Goal: Task Accomplishment & Management: Use online tool/utility

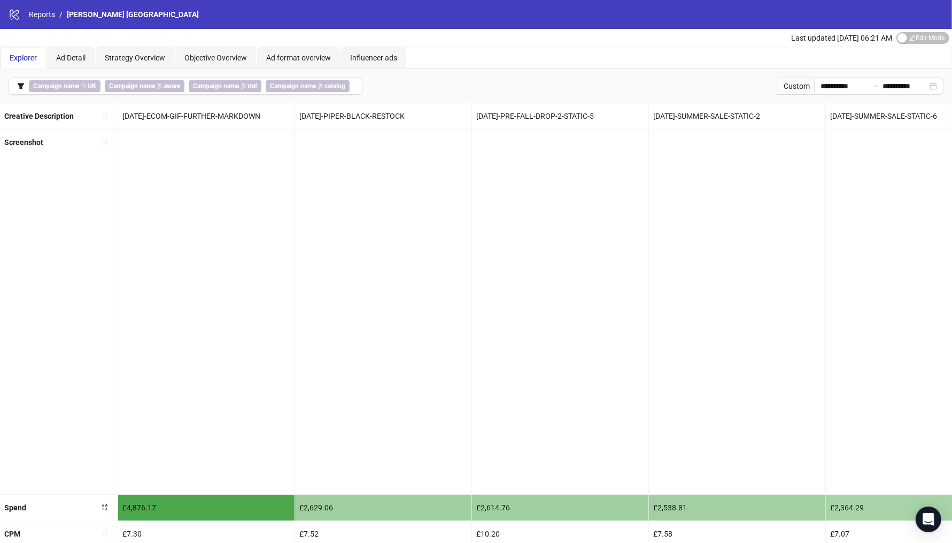
scroll to position [0, 1180]
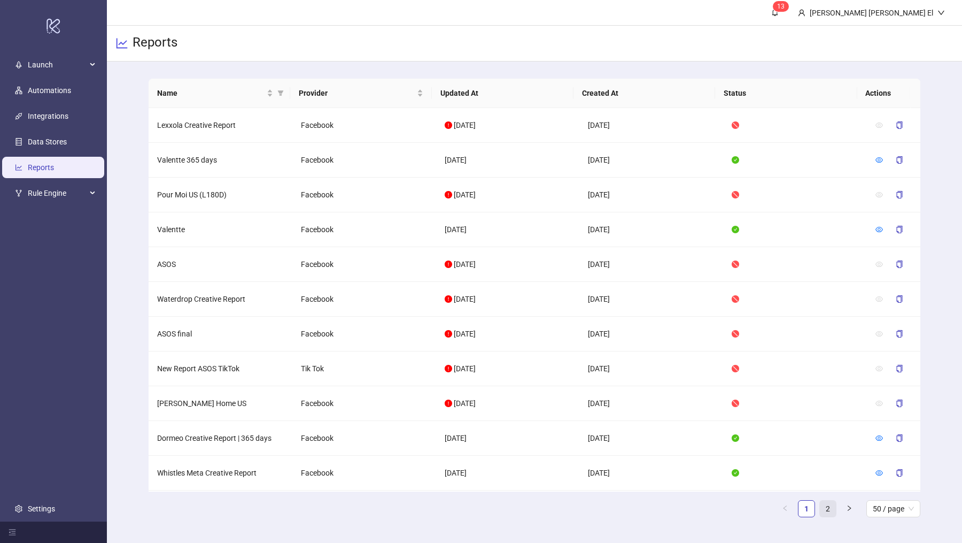
click at [827, 506] on link "2" at bounding box center [828, 508] width 16 height 16
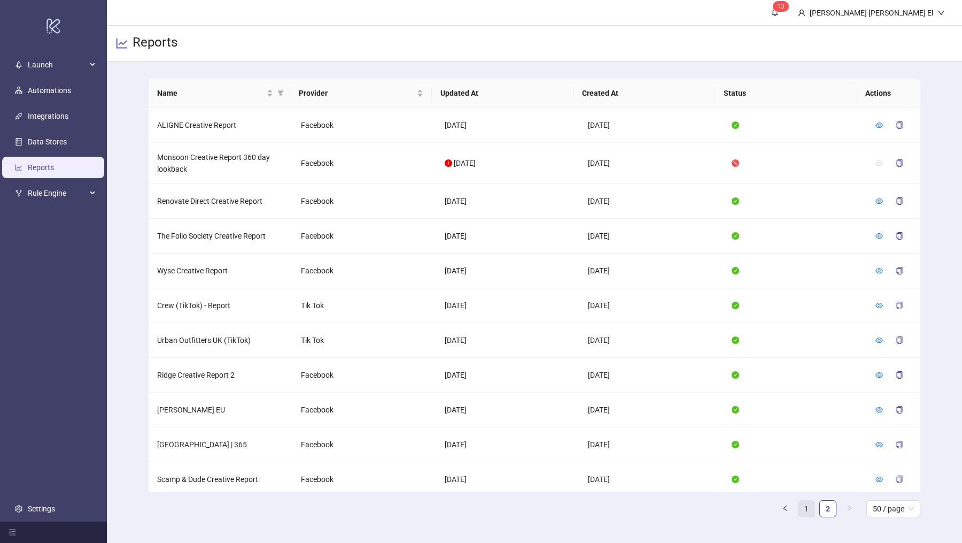
click at [813, 506] on link "1" at bounding box center [807, 508] width 16 height 16
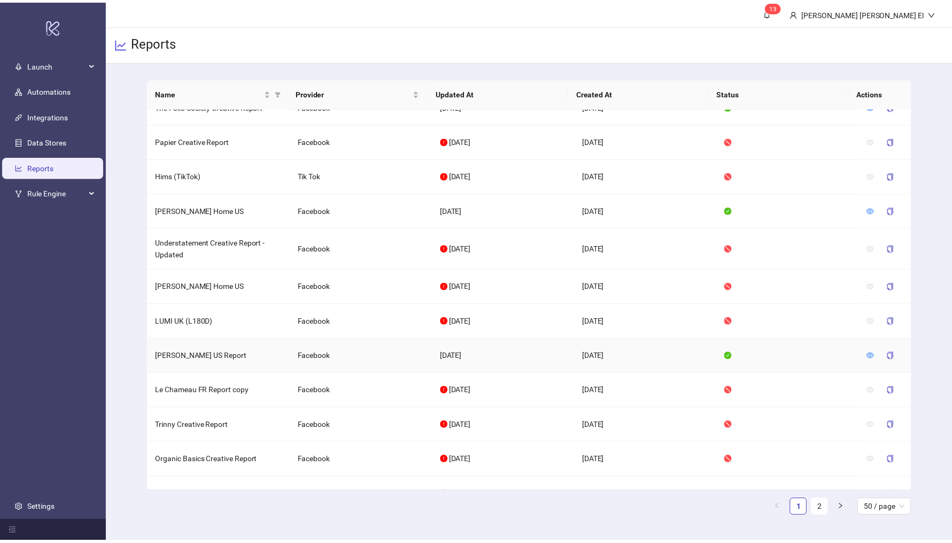
scroll to position [853, 0]
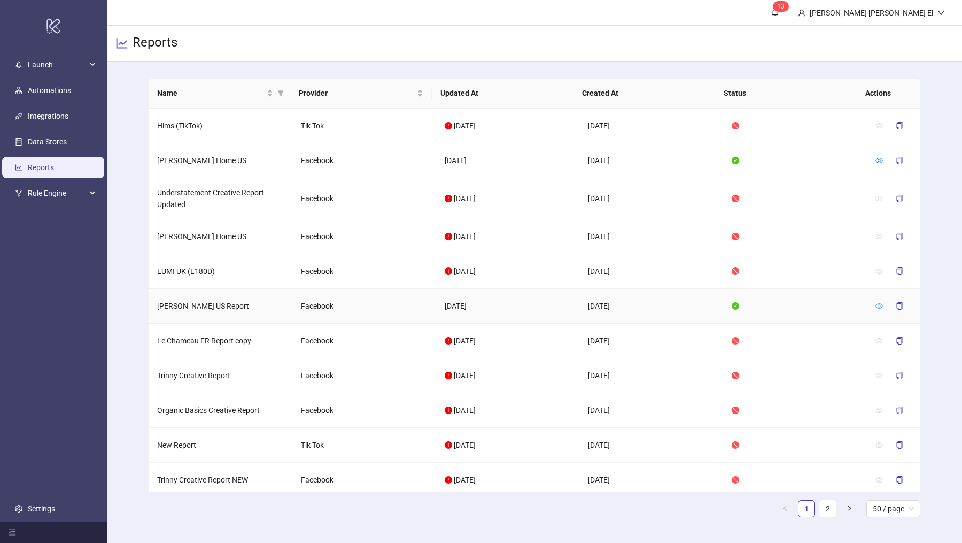
click at [876, 302] on icon "eye" at bounding box center [879, 305] width 7 height 7
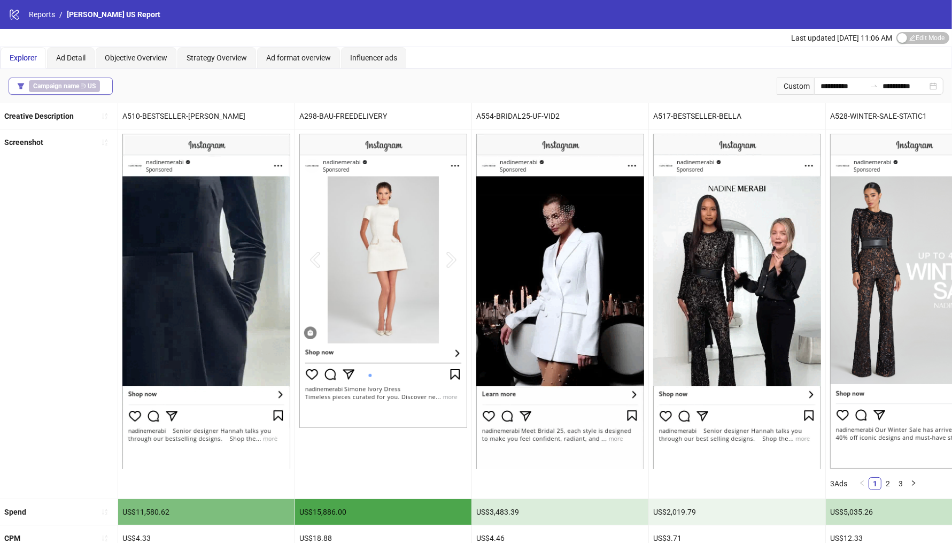
click at [90, 82] on b "US" at bounding box center [92, 85] width 8 height 7
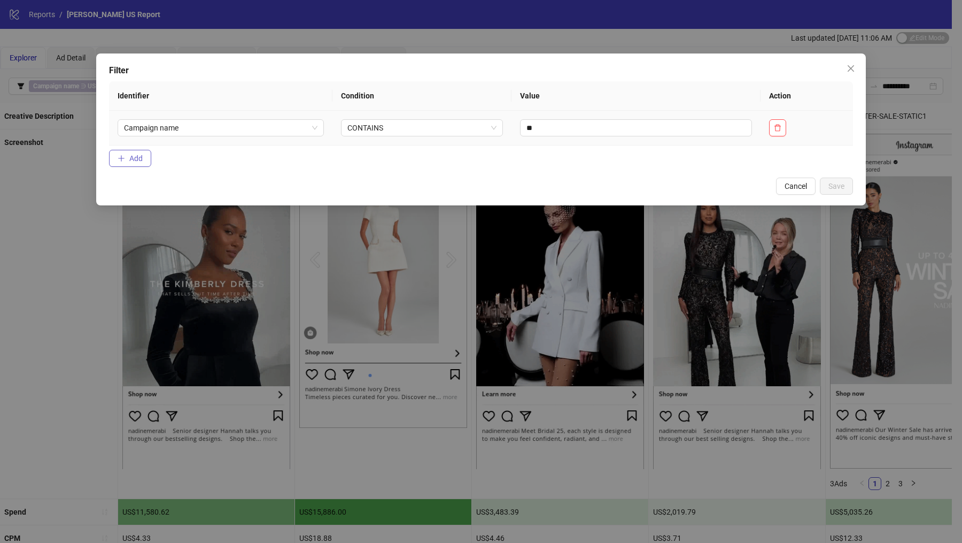
click at [129, 155] on span "Add" at bounding box center [135, 158] width 13 height 9
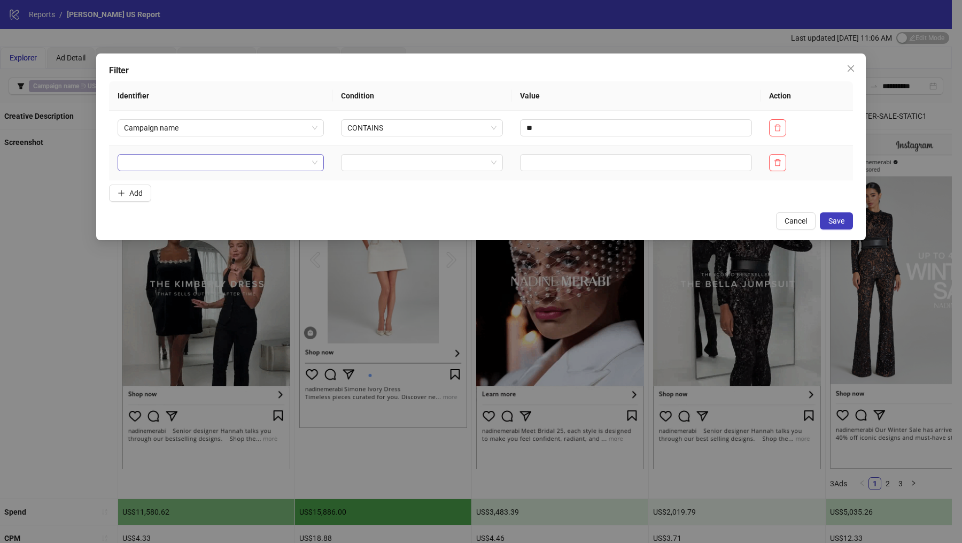
click at [178, 168] on input "search" at bounding box center [216, 163] width 184 height 16
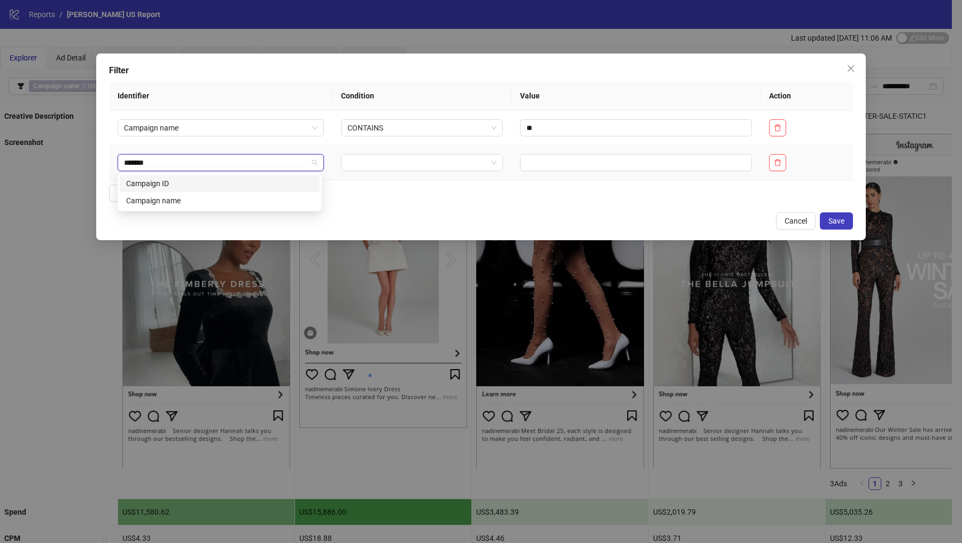
type input "********"
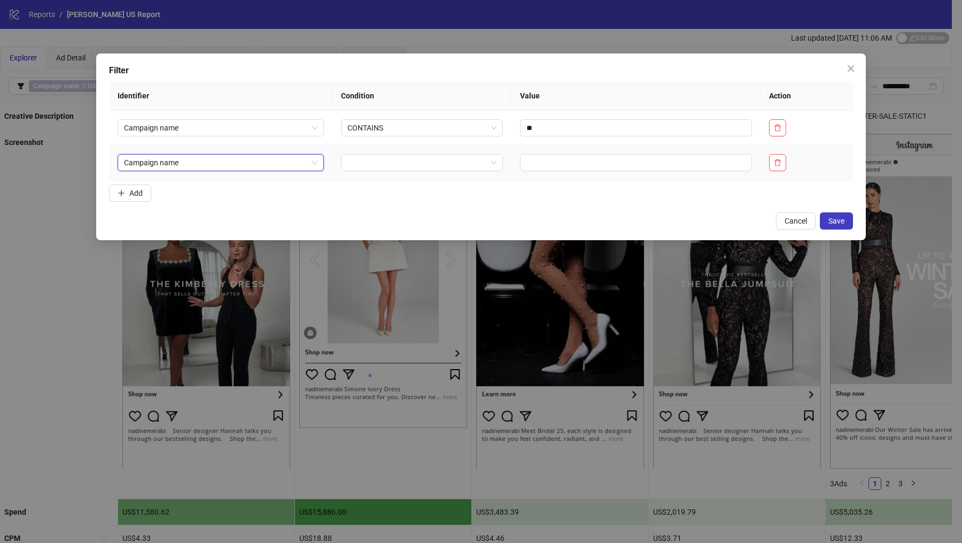
click at [123, 178] on td "Campaign name Campaign name" at bounding box center [221, 162] width 224 height 35
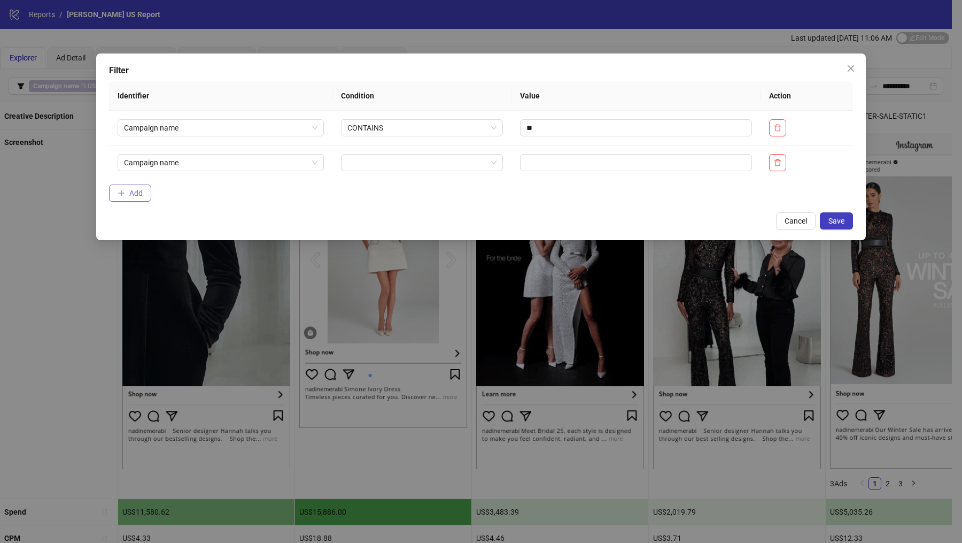
click at [126, 188] on button "Add" at bounding box center [130, 192] width 42 height 17
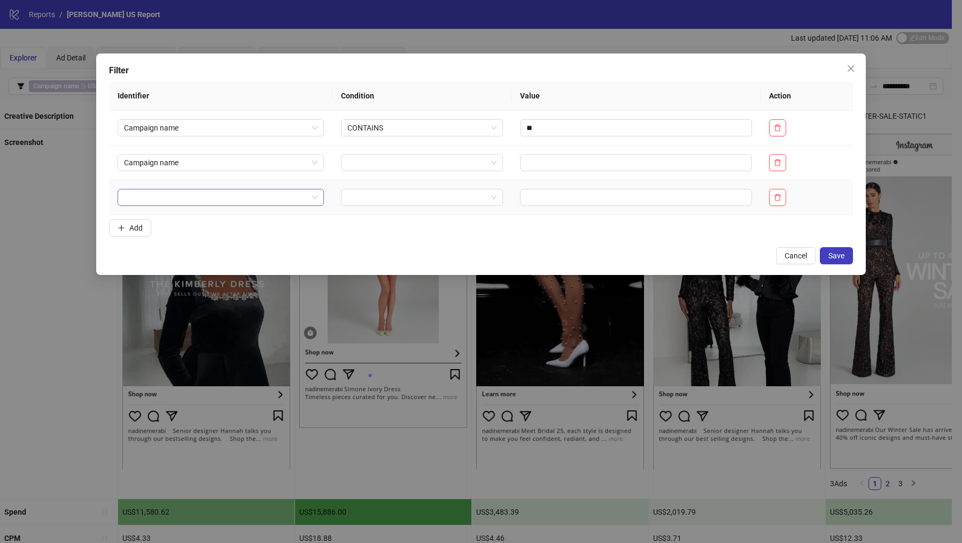
click at [164, 192] on input "search" at bounding box center [216, 197] width 184 height 16
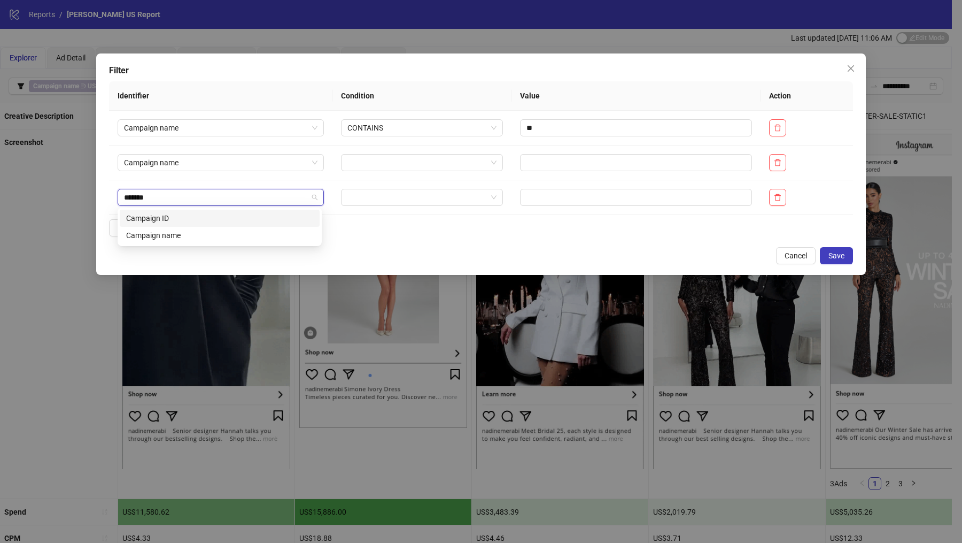
type input "********"
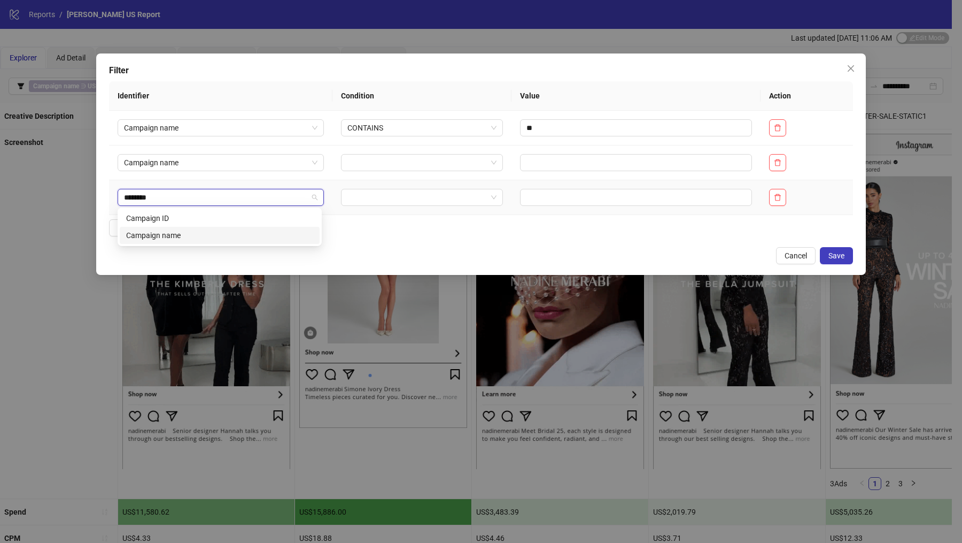
click at [171, 235] on div "Campaign name" at bounding box center [219, 235] width 187 height 12
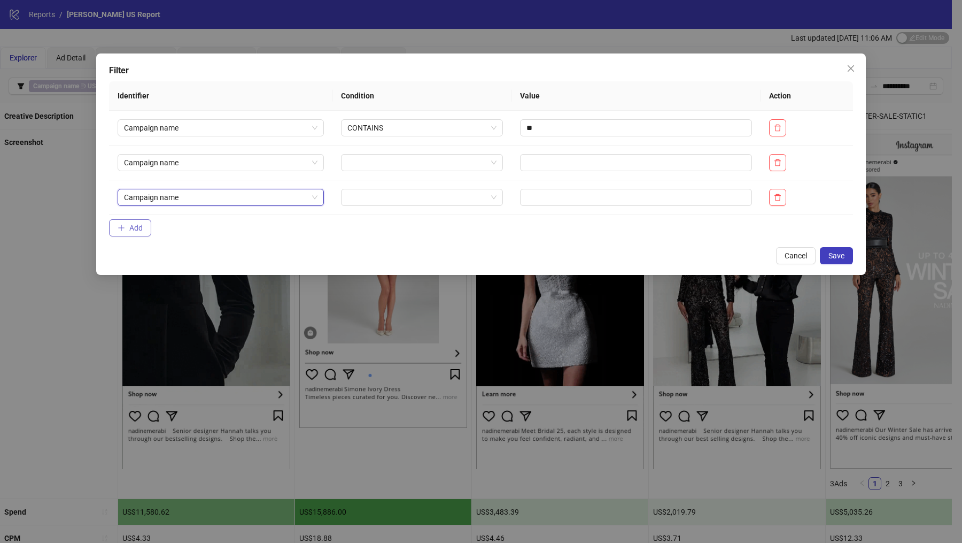
click at [148, 229] on button "Add" at bounding box center [130, 227] width 42 height 17
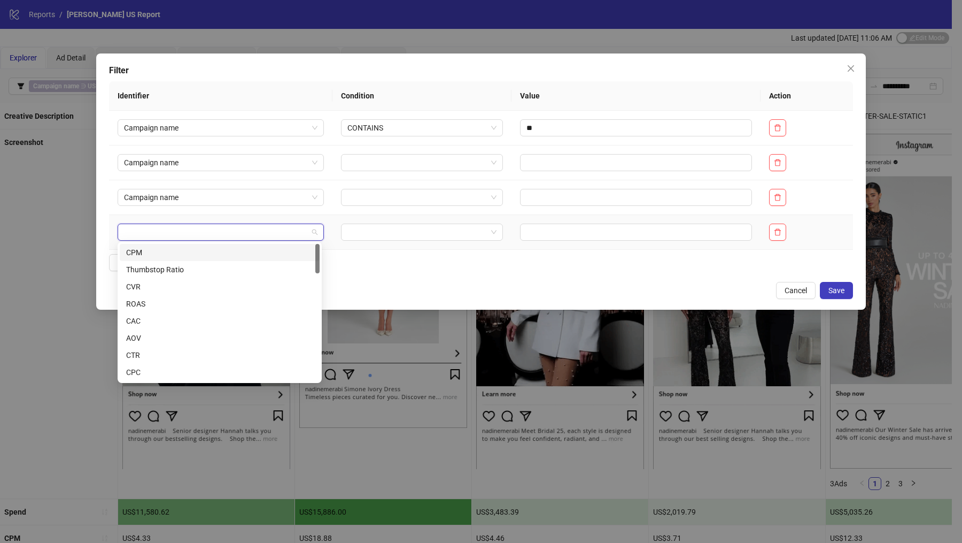
drag, startPoint x: 148, startPoint y: 229, endPoint x: 153, endPoint y: 229, distance: 5.9
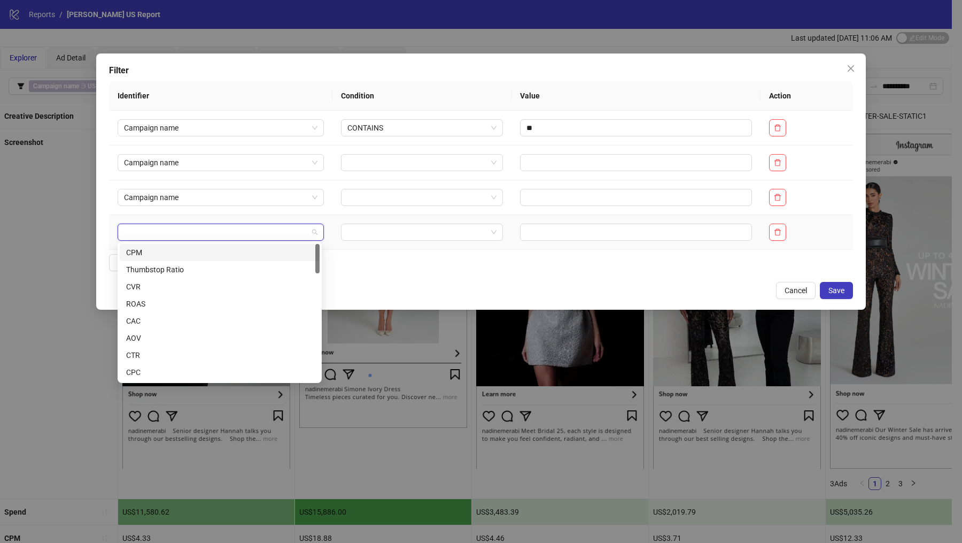
click at [153, 229] on input "search" at bounding box center [216, 232] width 184 height 16
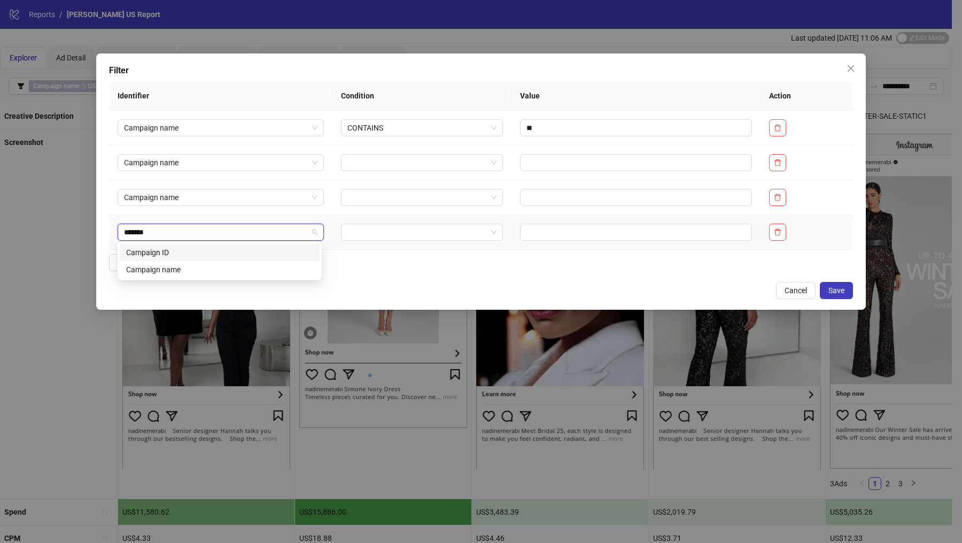
type input "********"
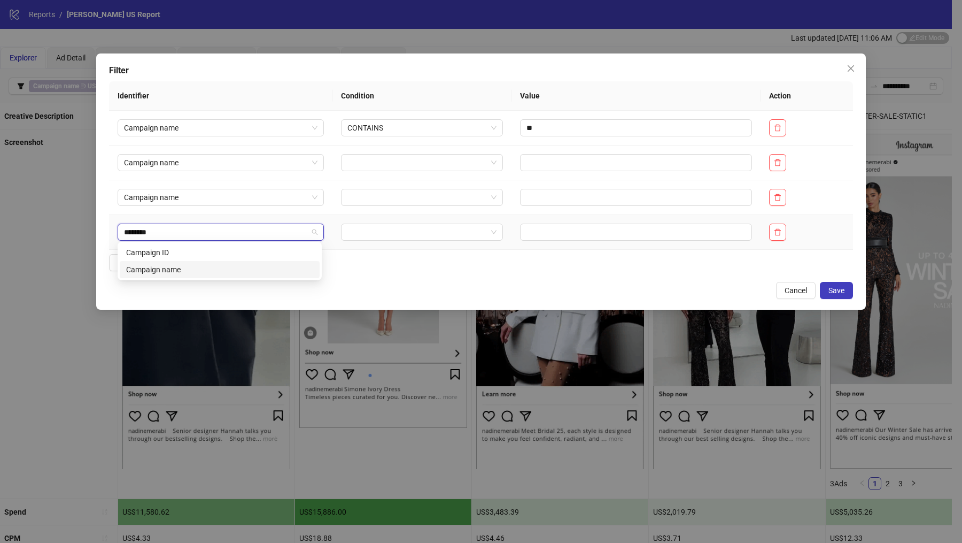
click at [162, 269] on div "Campaign name" at bounding box center [219, 270] width 187 height 12
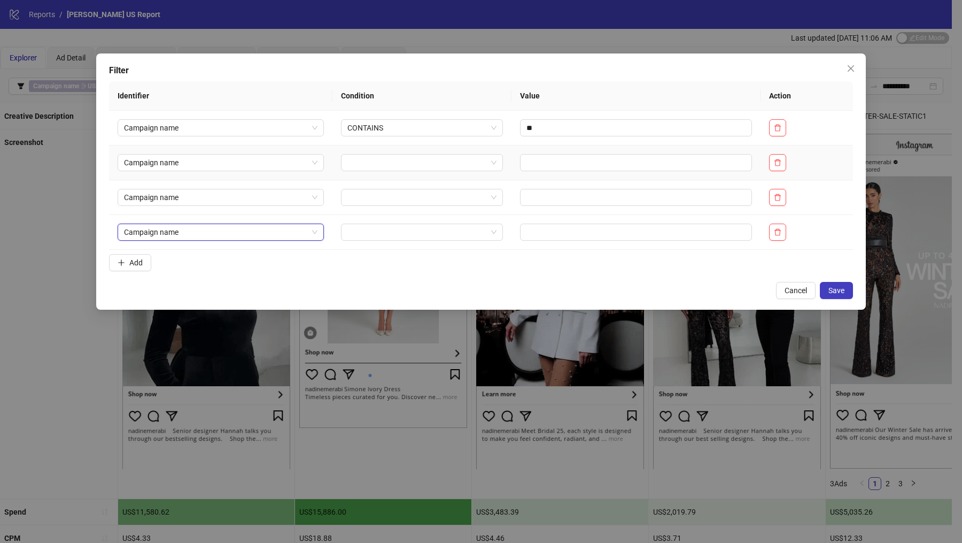
click at [371, 174] on td at bounding box center [422, 162] width 179 height 35
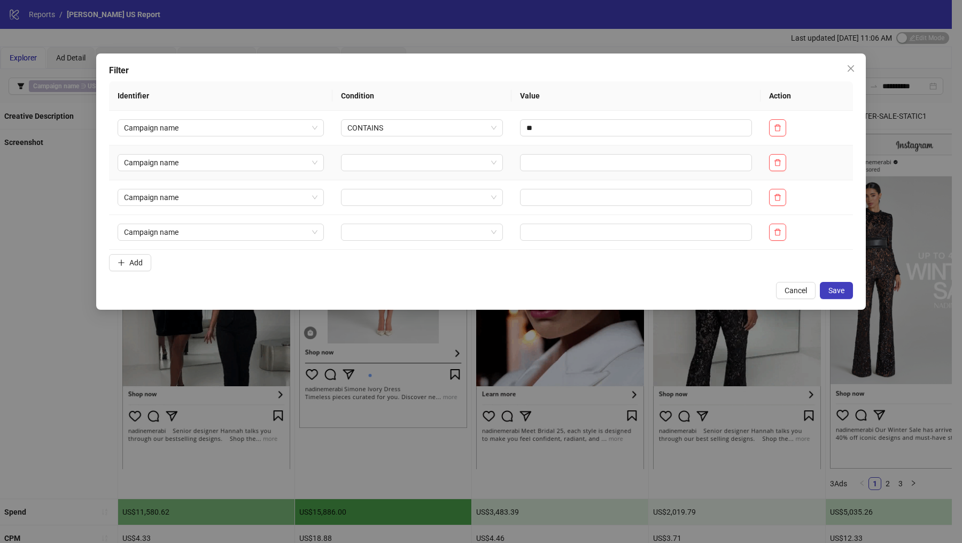
drag, startPoint x: 365, startPoint y: 165, endPoint x: 368, endPoint y: 171, distance: 7.0
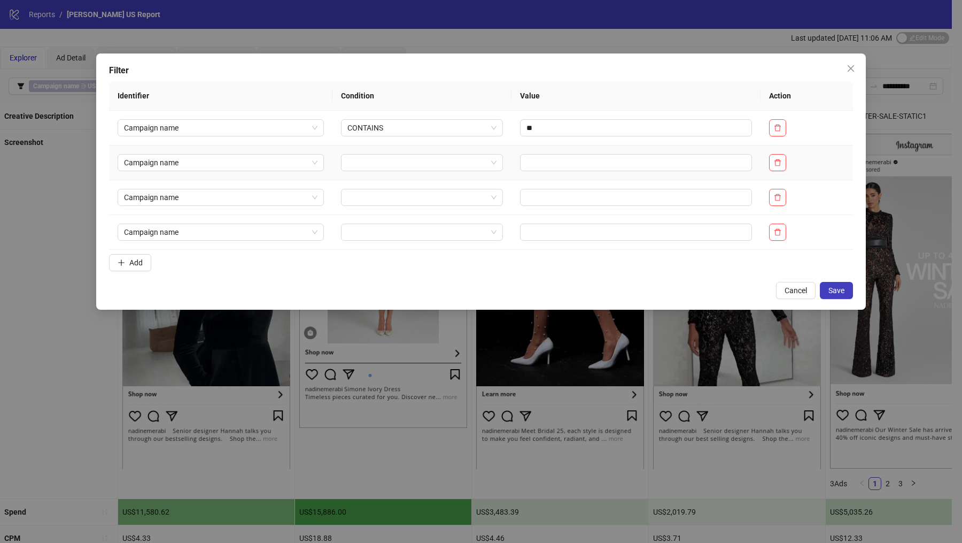
click at [365, 165] on input "search" at bounding box center [418, 163] width 140 height 16
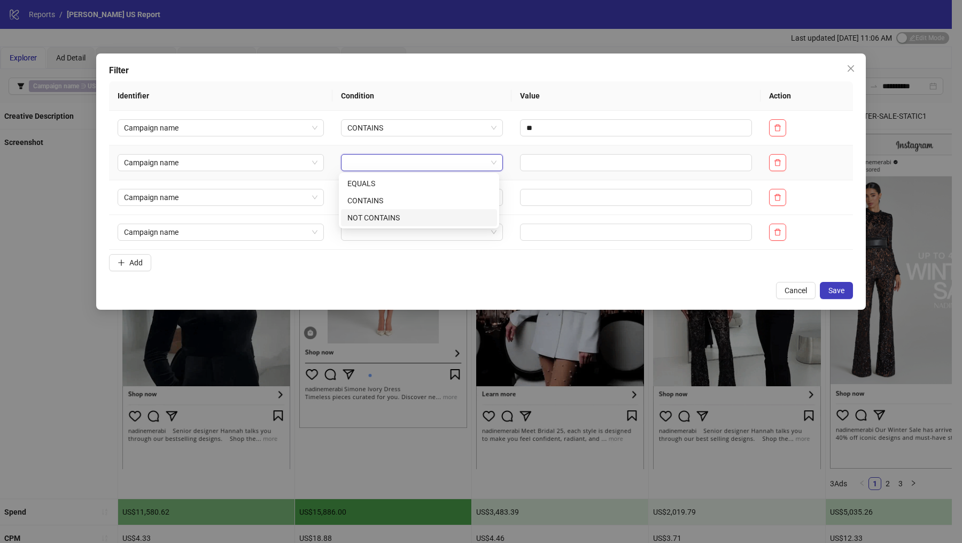
click at [380, 222] on div "NOT CONTAINS" at bounding box center [419, 218] width 143 height 12
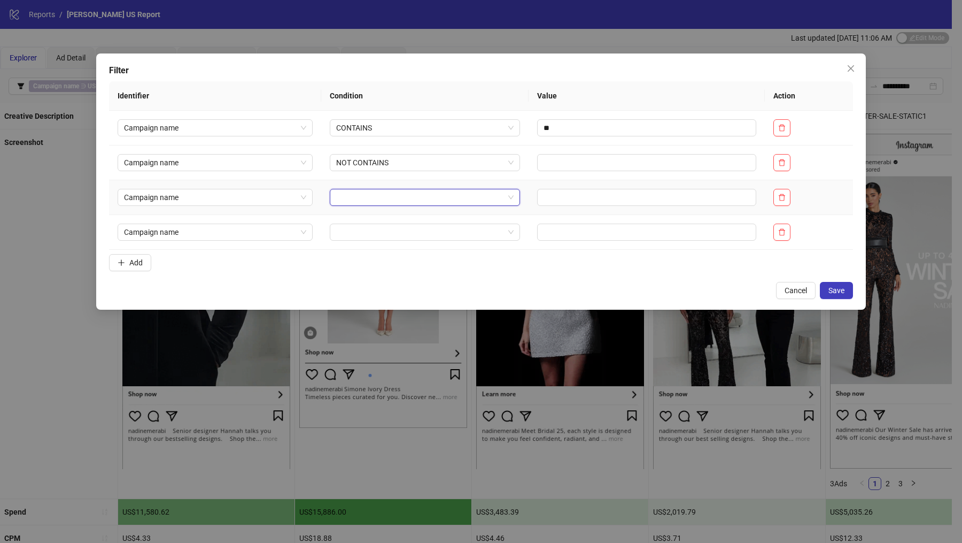
click at [378, 199] on input "search" at bounding box center [420, 197] width 168 height 16
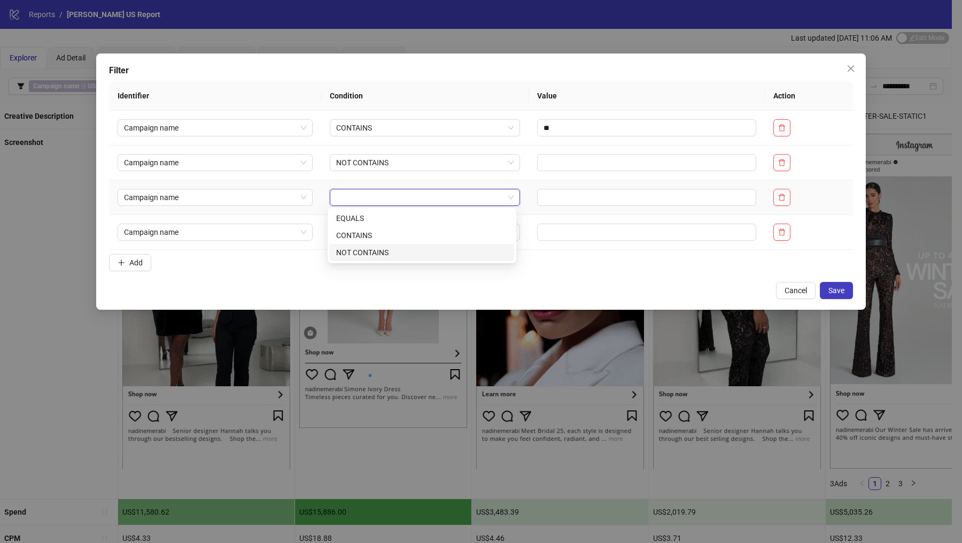
click at [378, 255] on div "NOT CONTAINS" at bounding box center [422, 253] width 172 height 12
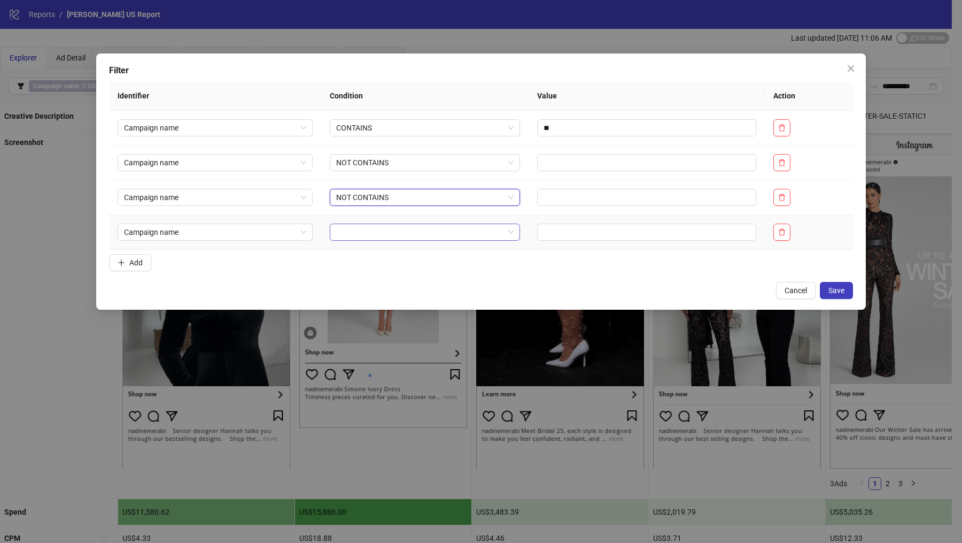
click at [365, 232] on input "search" at bounding box center [420, 232] width 168 height 16
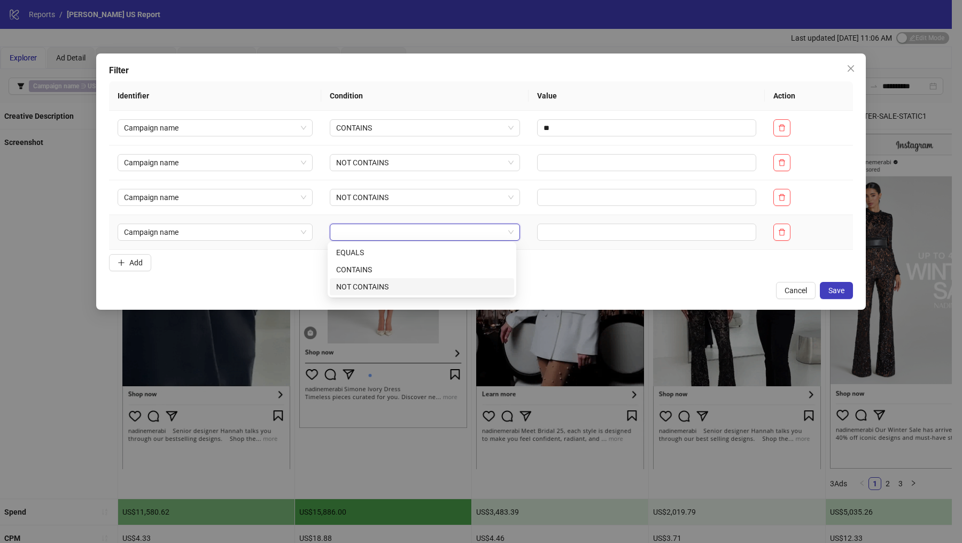
click at [379, 294] on div "NOT CONTAINS" at bounding box center [422, 286] width 184 height 17
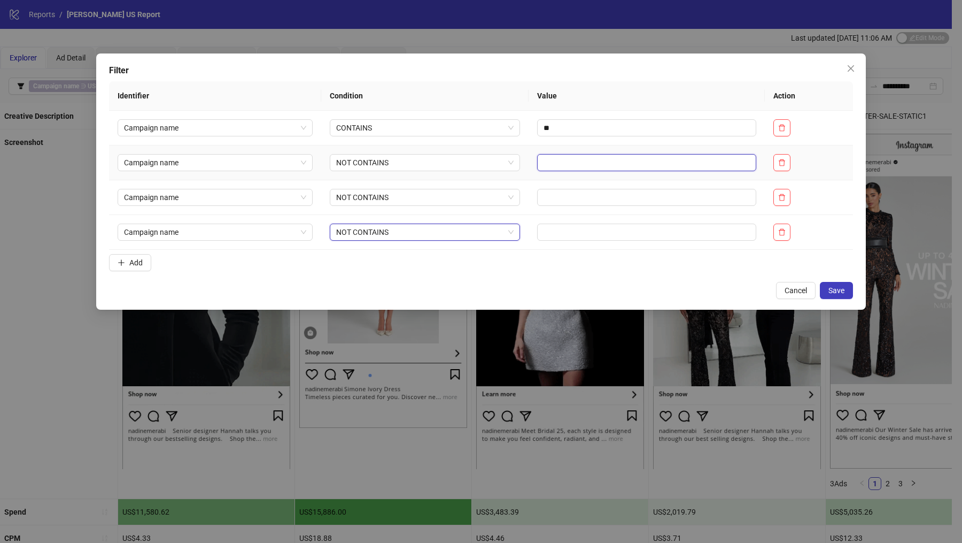
click at [570, 157] on input "text" at bounding box center [646, 162] width 219 height 17
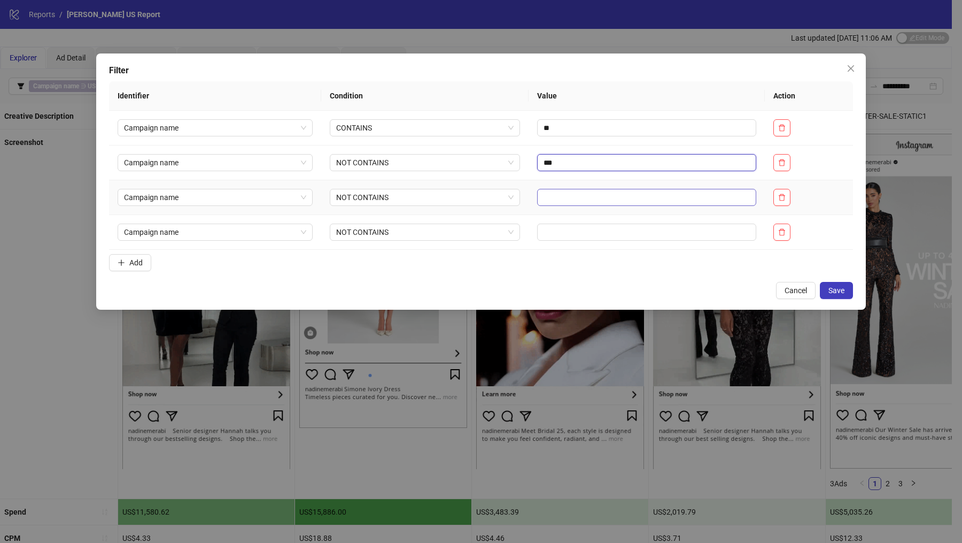
type input "***"
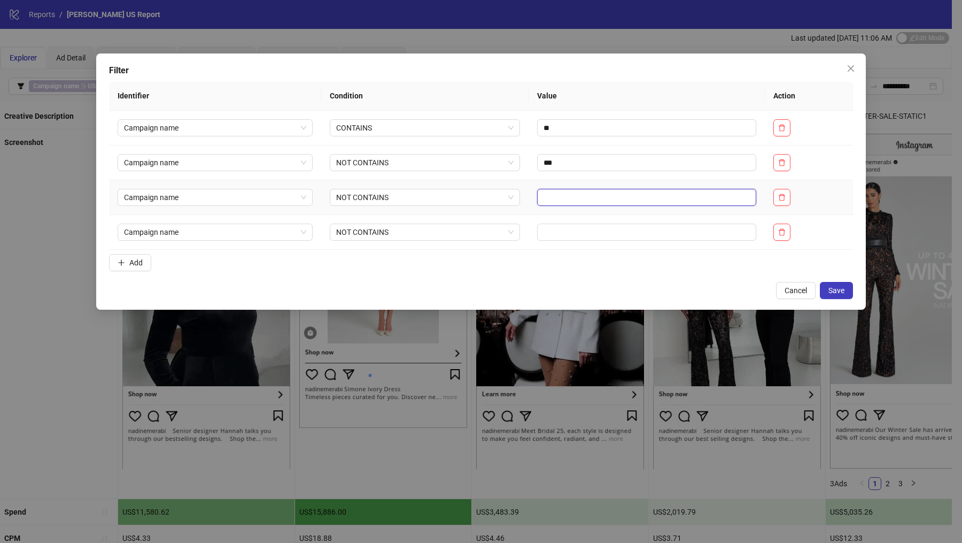
click at [597, 195] on input "text" at bounding box center [646, 197] width 219 height 17
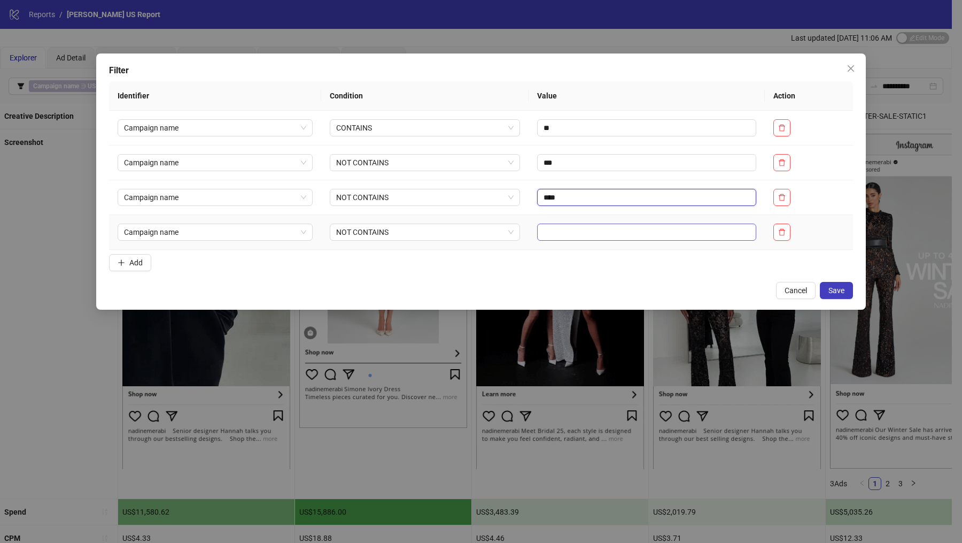
type input "****"
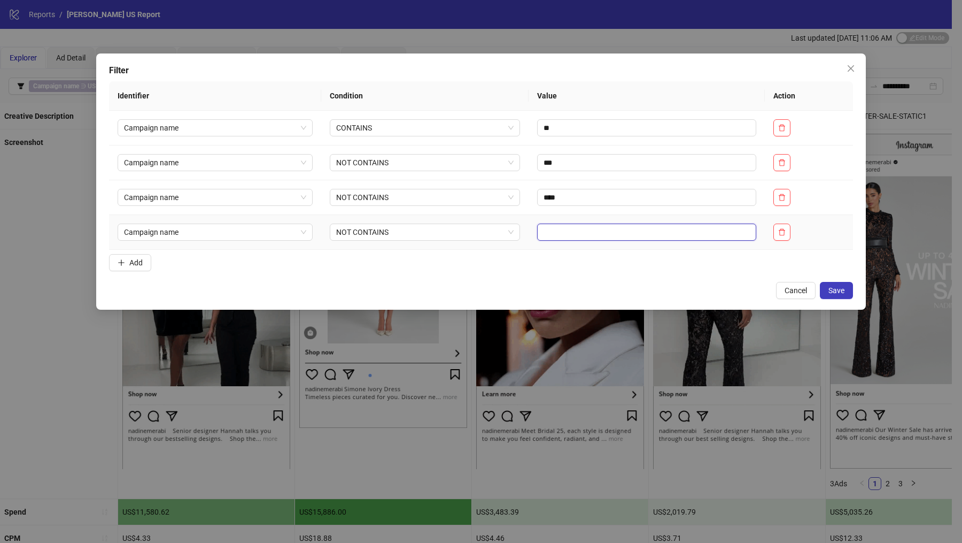
drag, startPoint x: 573, startPoint y: 225, endPoint x: 572, endPoint y: 236, distance: 10.7
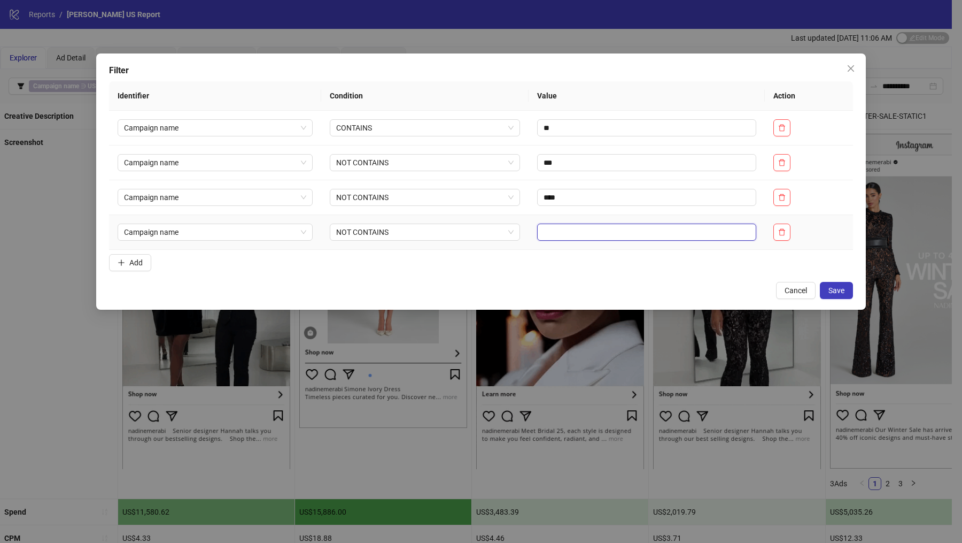
click at [573, 226] on input "text" at bounding box center [646, 232] width 219 height 17
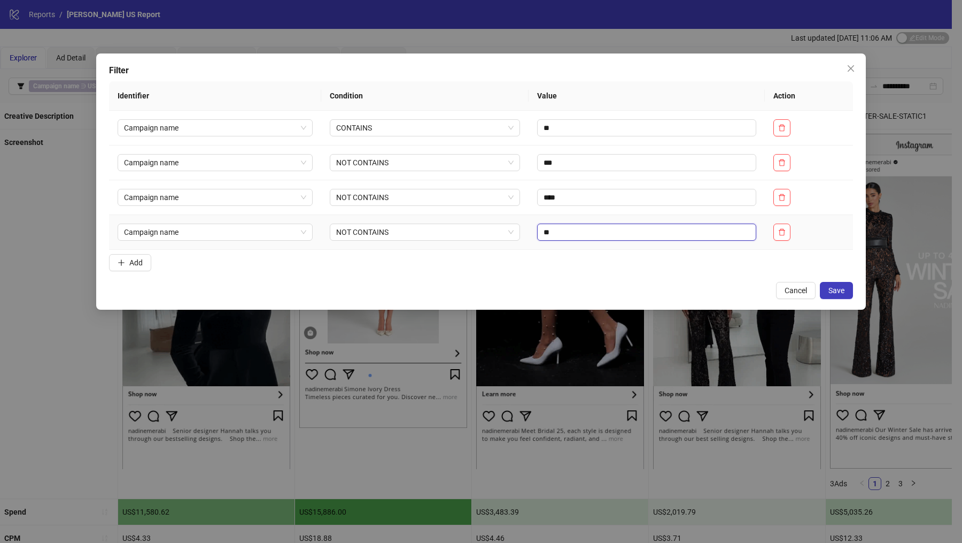
type input "*"
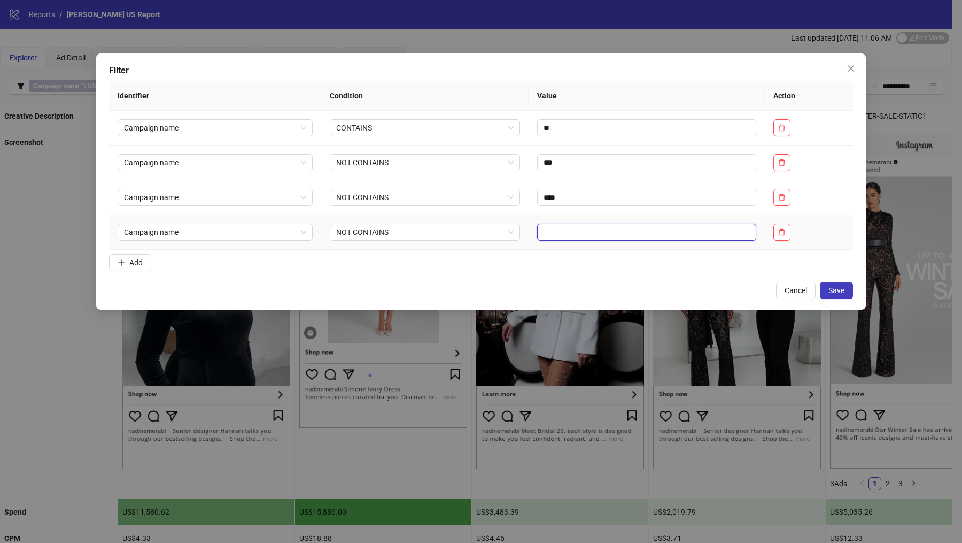
type input "*"
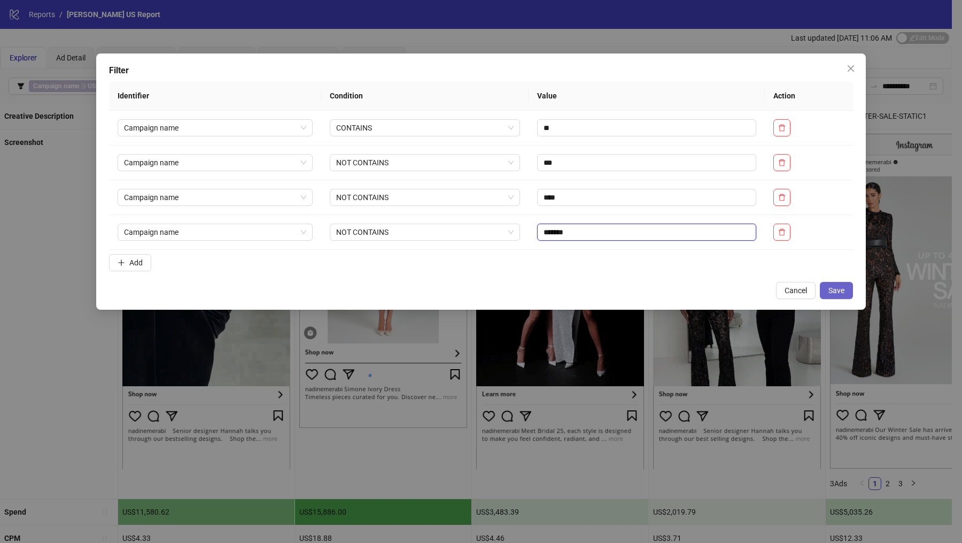
type input "*******"
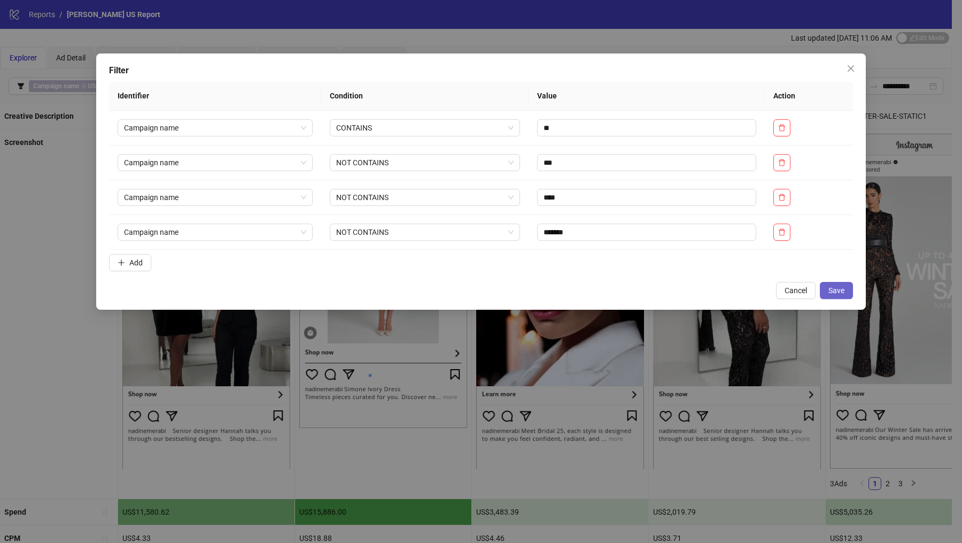
click at [841, 295] on button "Save" at bounding box center [836, 290] width 33 height 17
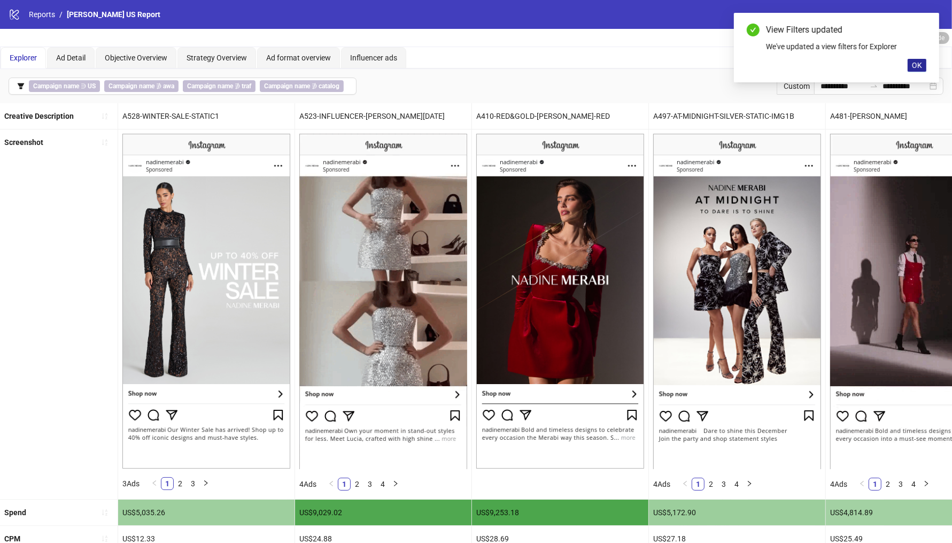
click at [911, 63] on button "OK" at bounding box center [917, 65] width 19 height 13
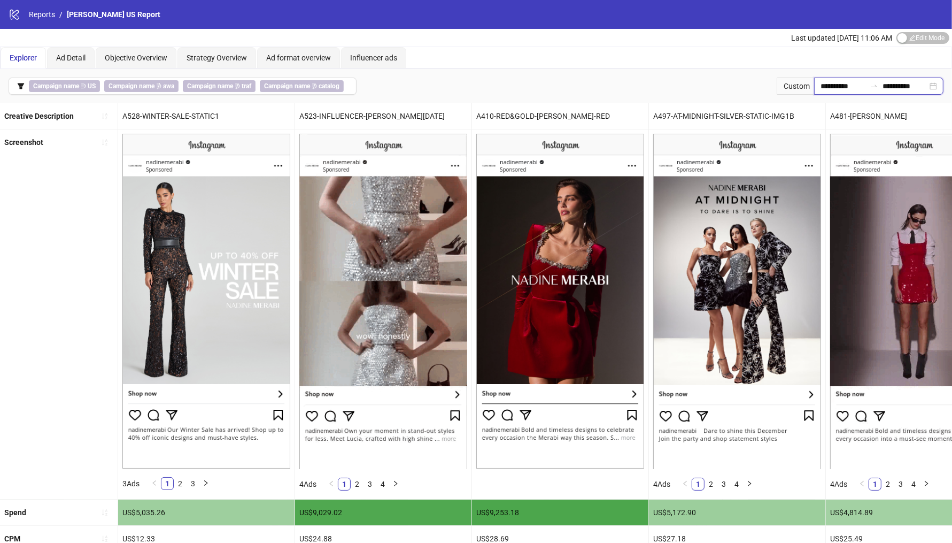
click at [895, 87] on input "**********" at bounding box center [905, 86] width 45 height 12
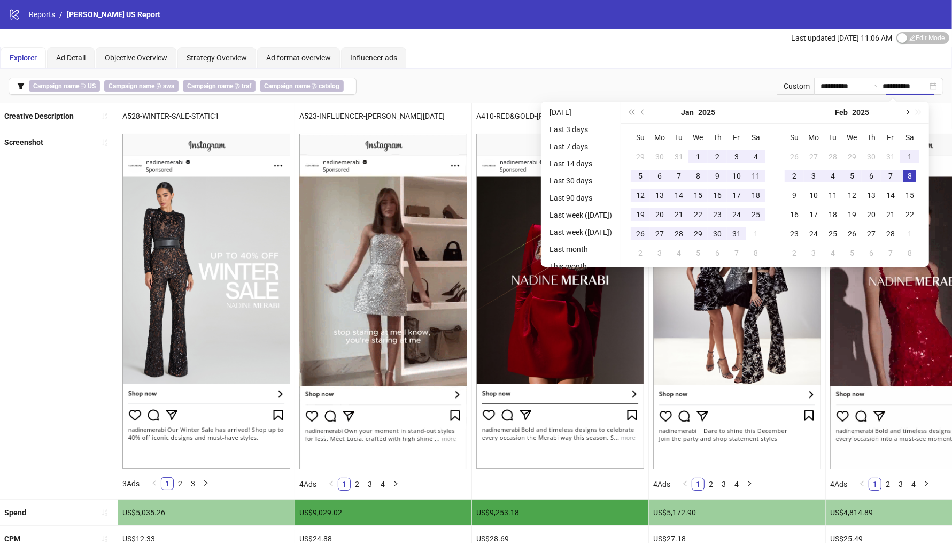
click at [910, 112] on span "Next month (PageDown)" at bounding box center [906, 112] width 5 height 5
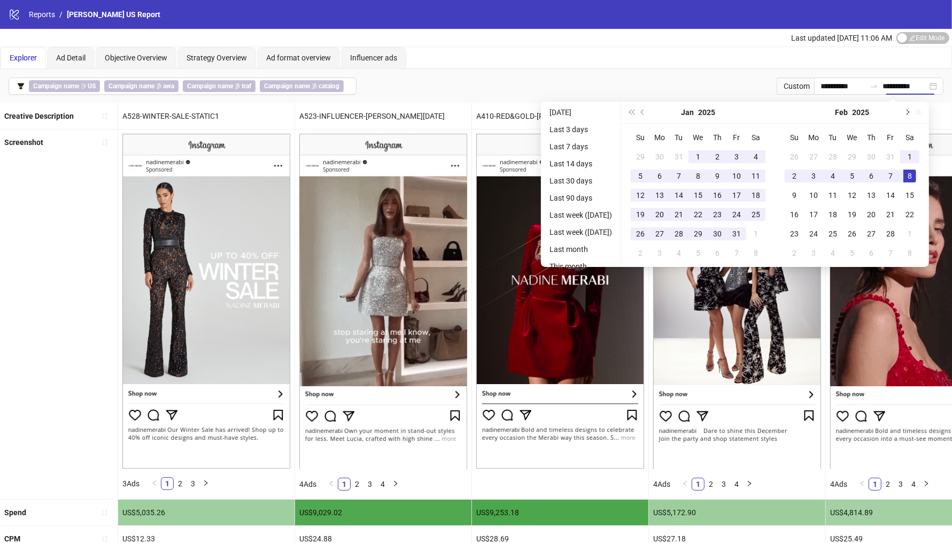
click at [910, 112] on span "Next month (PageDown)" at bounding box center [906, 112] width 5 height 5
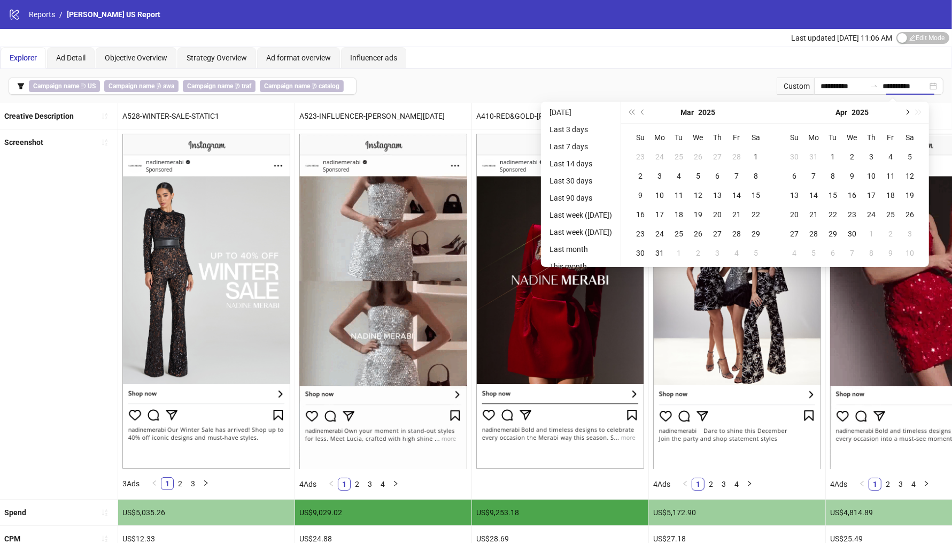
click at [913, 113] on button "Next month (PageDown)" at bounding box center [907, 112] width 12 height 21
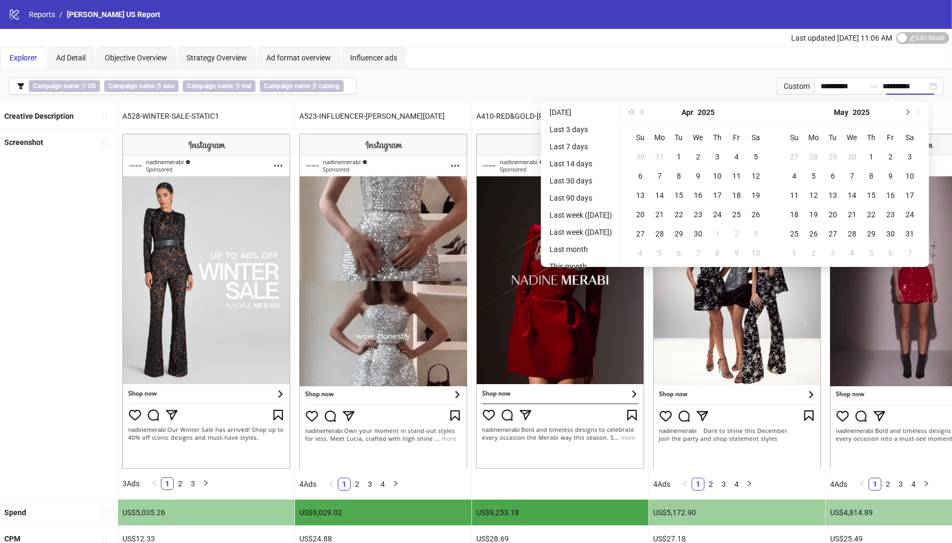
click at [913, 113] on button "Next month (PageDown)" at bounding box center [907, 112] width 12 height 21
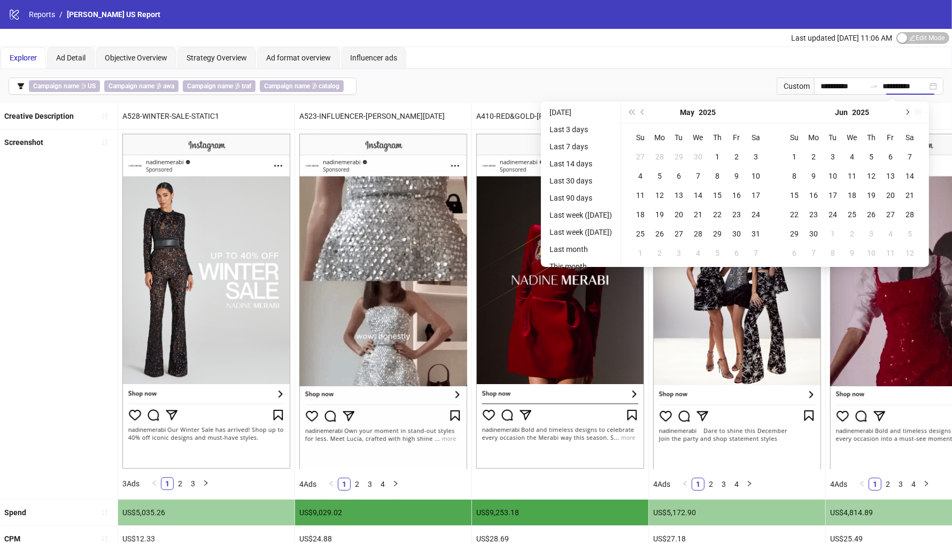
click at [913, 113] on button "Next month (PageDown)" at bounding box center [907, 112] width 12 height 21
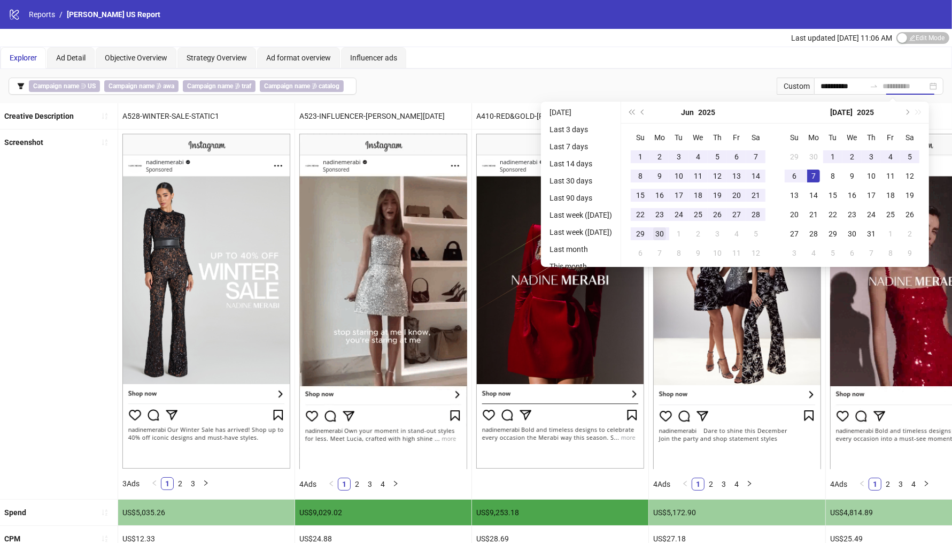
type input "**********"
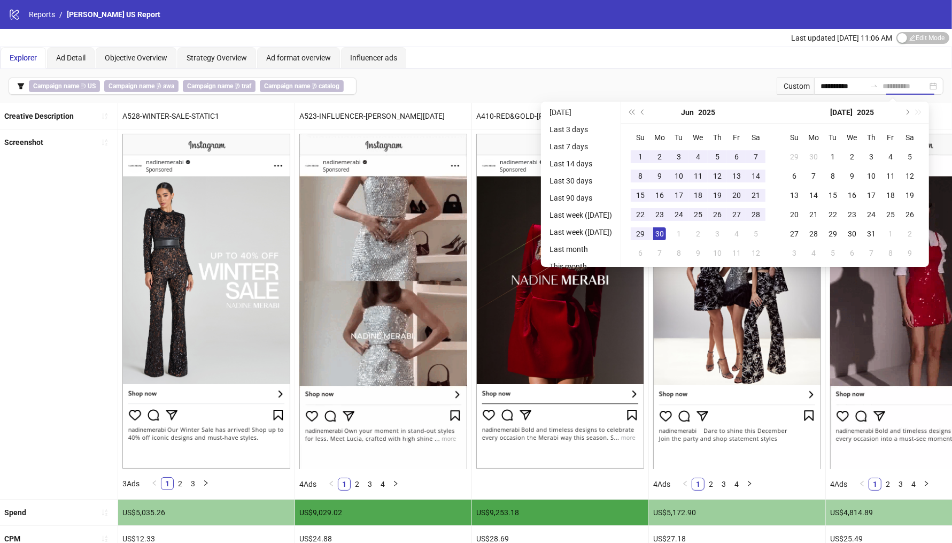
click at [667, 233] on td "30" at bounding box center [659, 233] width 19 height 19
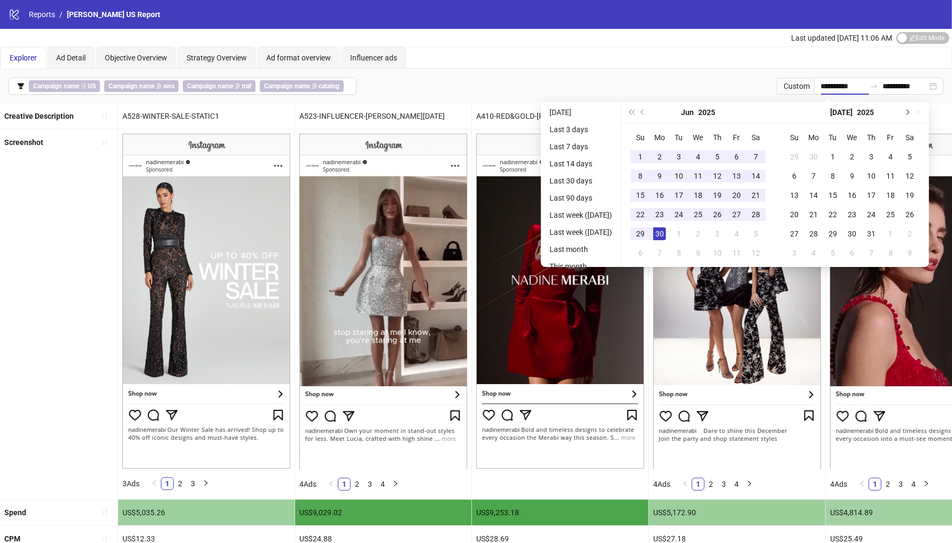
click at [913, 112] on button "Next month (PageDown)" at bounding box center [907, 112] width 12 height 21
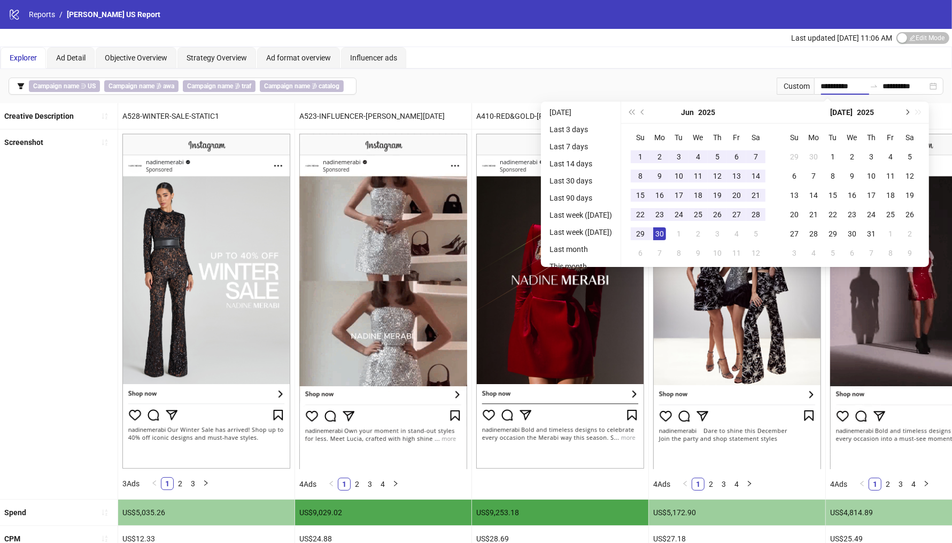
click at [913, 112] on button "Next month (PageDown)" at bounding box center [907, 112] width 12 height 21
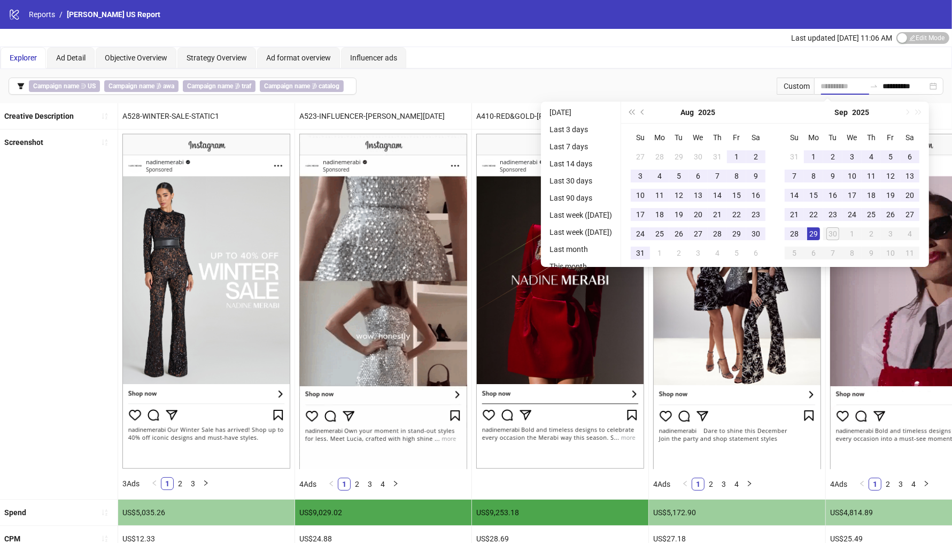
click at [820, 232] on div "29" at bounding box center [813, 233] width 13 height 13
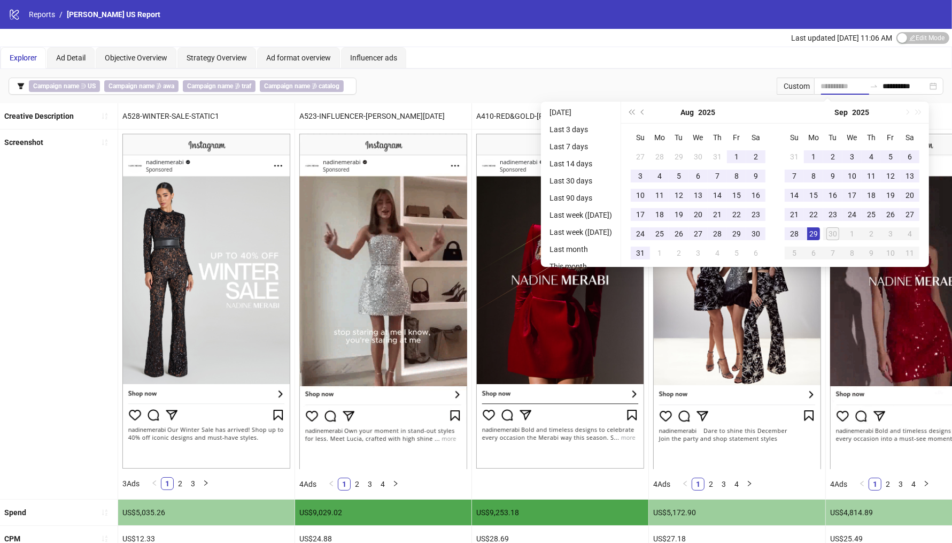
type input "**********"
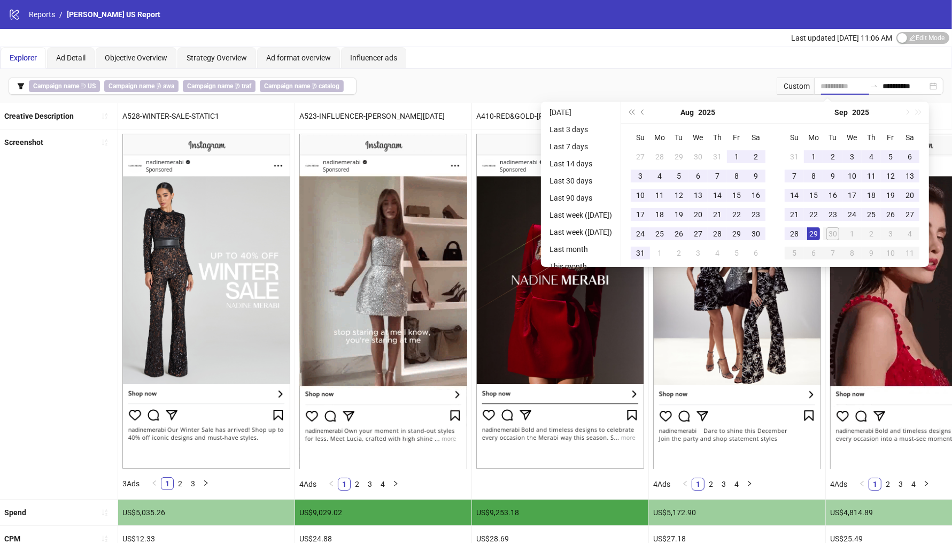
type input "**********"
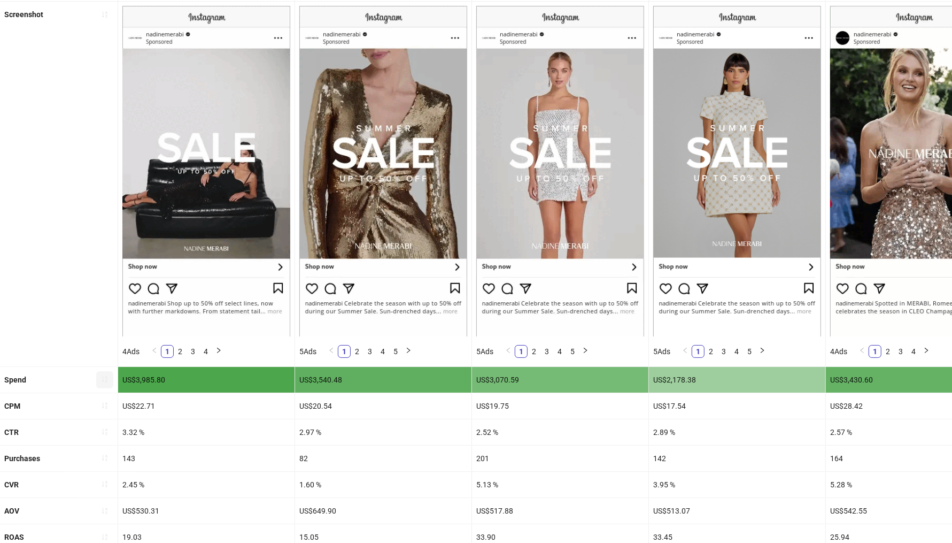
click at [104, 371] on button "button" at bounding box center [104, 379] width 17 height 17
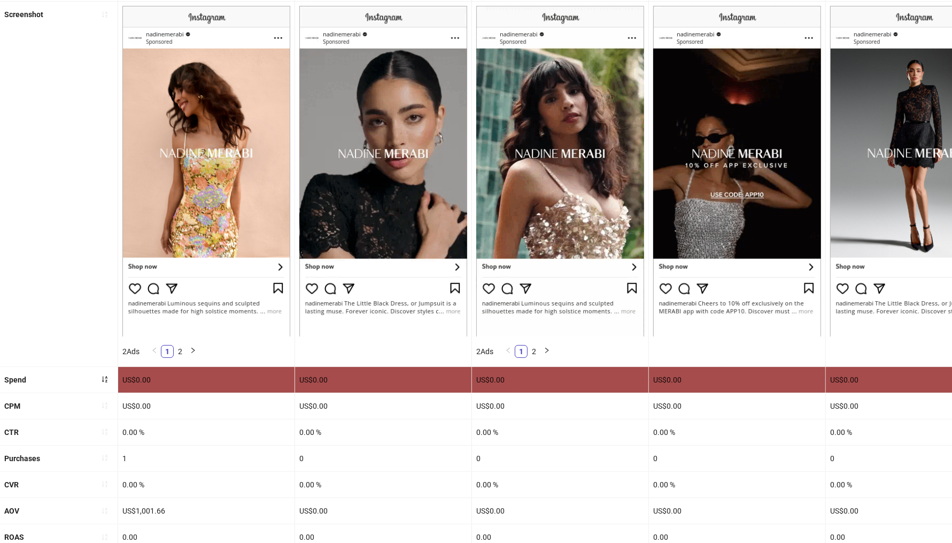
click at [105, 378] on icon "sort-ascending" at bounding box center [104, 378] width 7 height 7
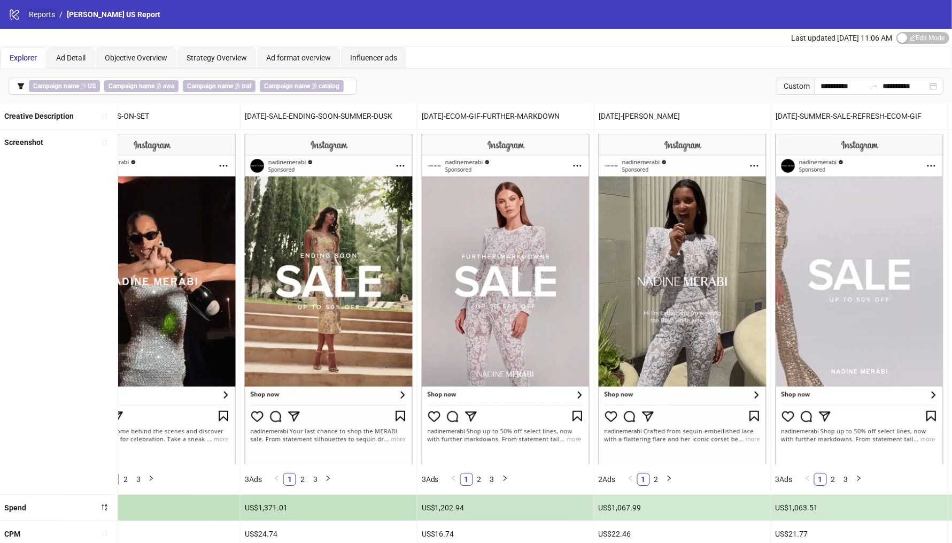
click at [58, 13] on ol "Reports / [PERSON_NAME] US Report" at bounding box center [95, 15] width 132 height 12
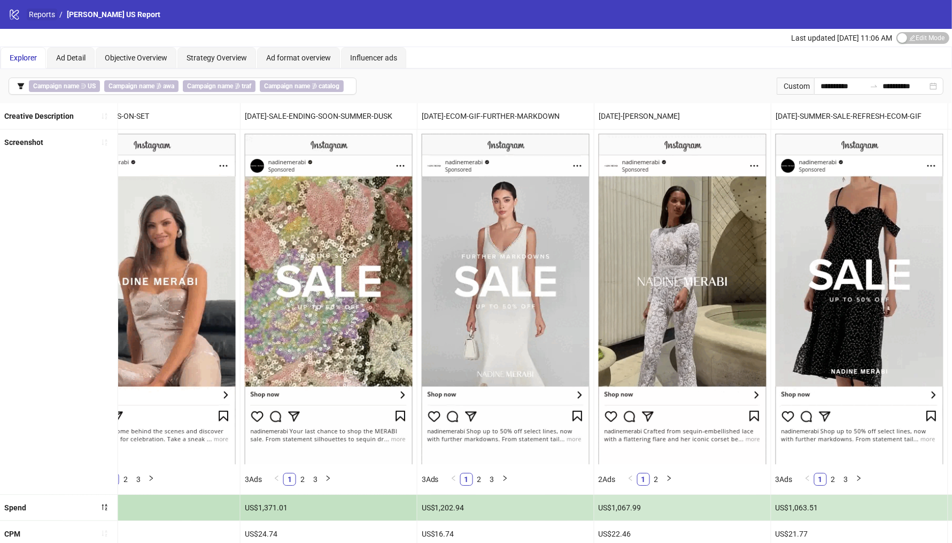
click at [35, 18] on link "Reports" at bounding box center [42, 15] width 30 height 12
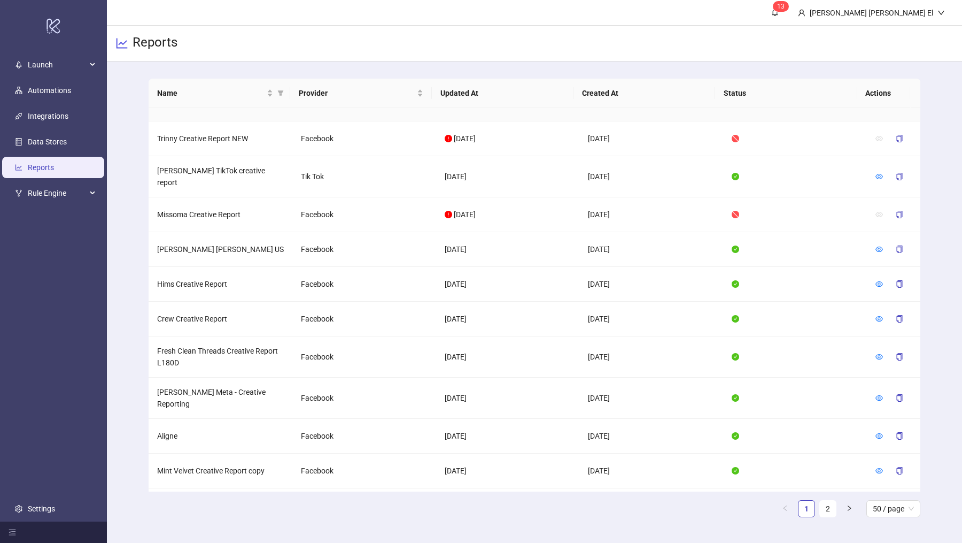
scroll to position [1369, 0]
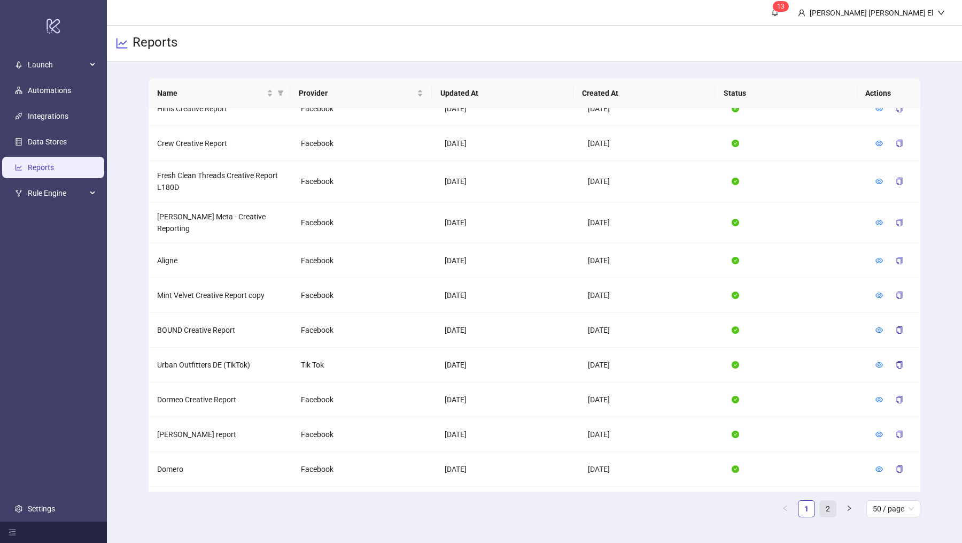
click at [834, 508] on link "2" at bounding box center [828, 508] width 16 height 16
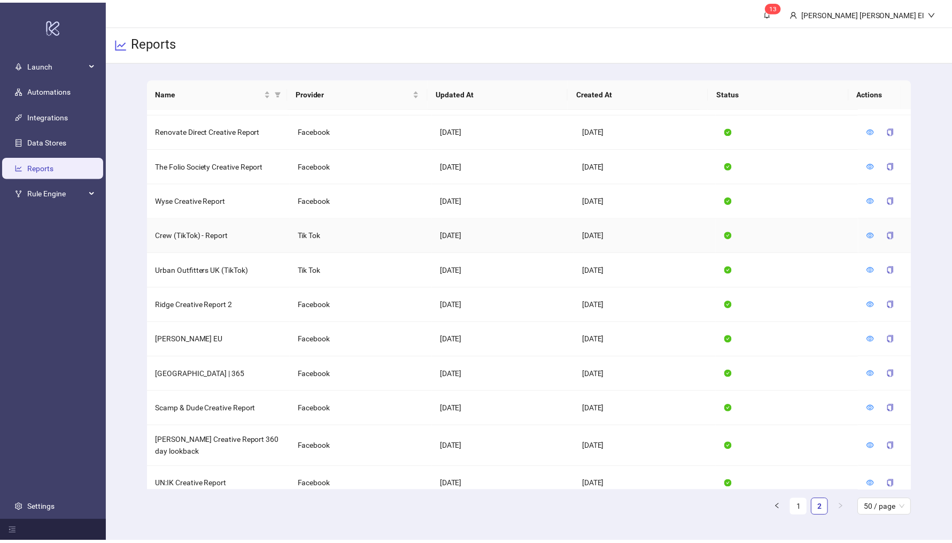
scroll to position [105, 0]
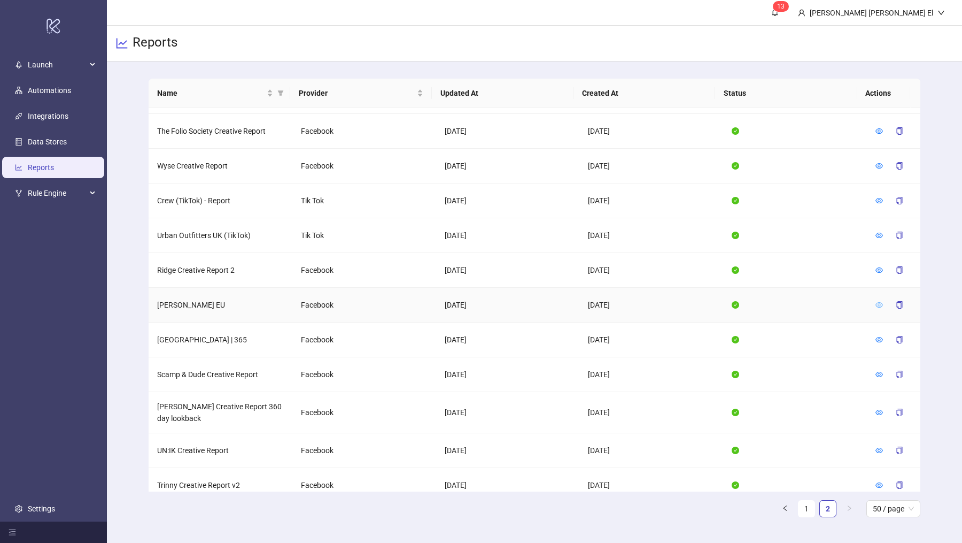
click at [876, 302] on icon "eye" at bounding box center [879, 304] width 7 height 5
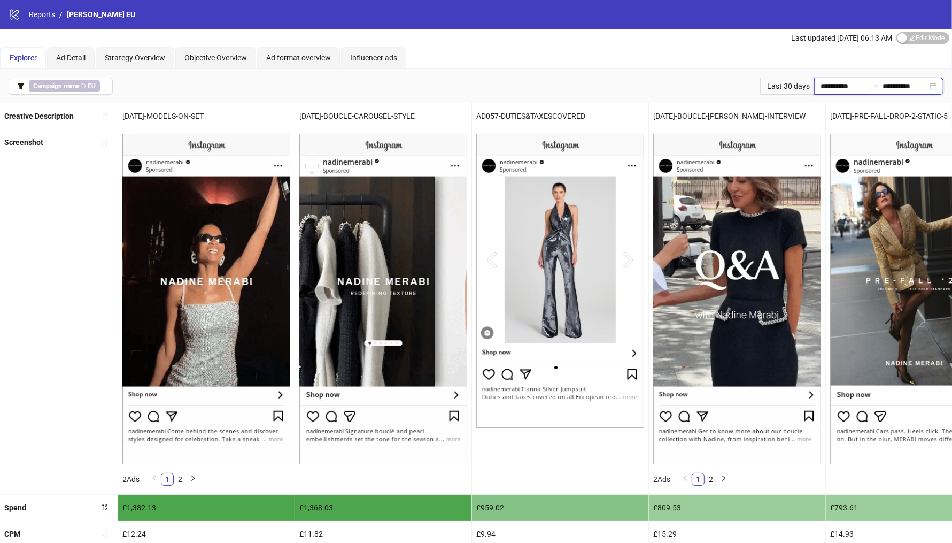
click at [833, 86] on input "**********" at bounding box center [843, 86] width 45 height 12
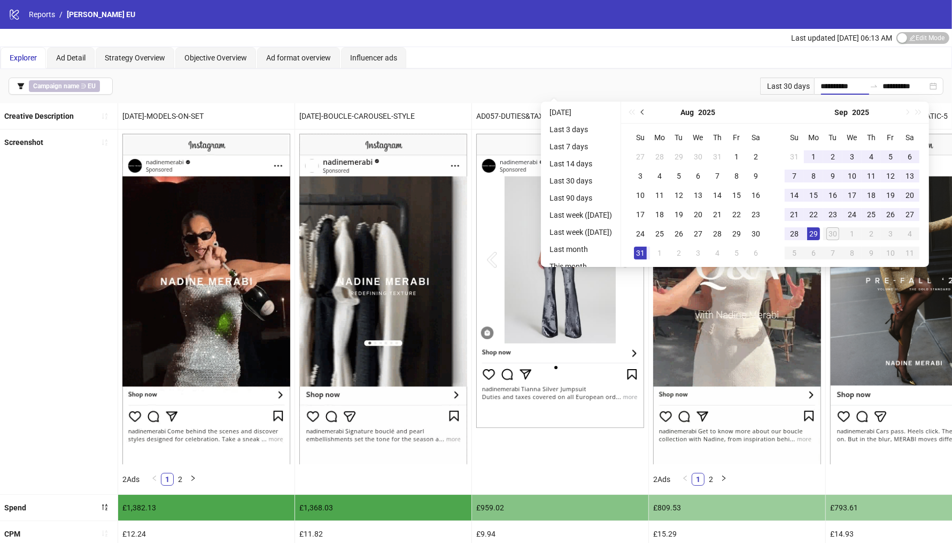
click at [649, 112] on button "Previous month (PageUp)" at bounding box center [643, 112] width 12 height 21
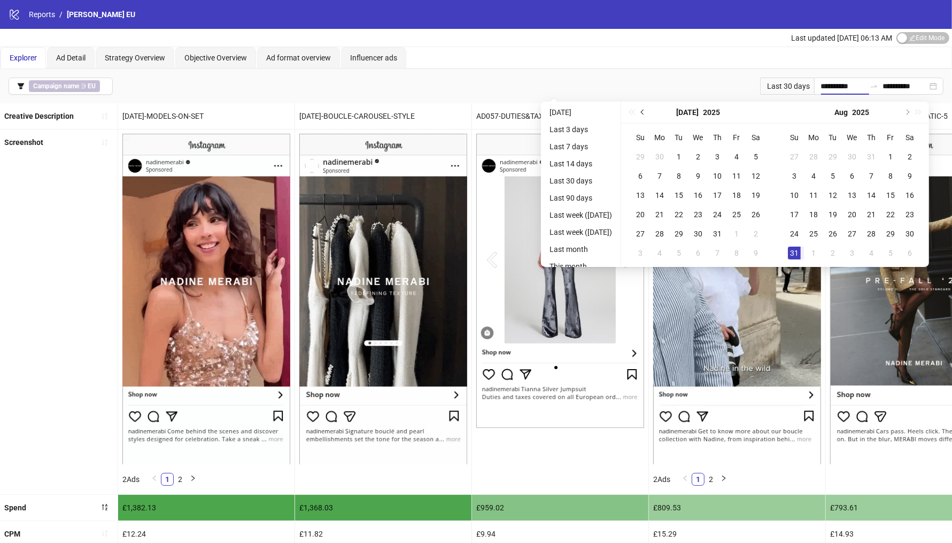
click at [646, 112] on span "Previous month (PageUp)" at bounding box center [643, 112] width 5 height 5
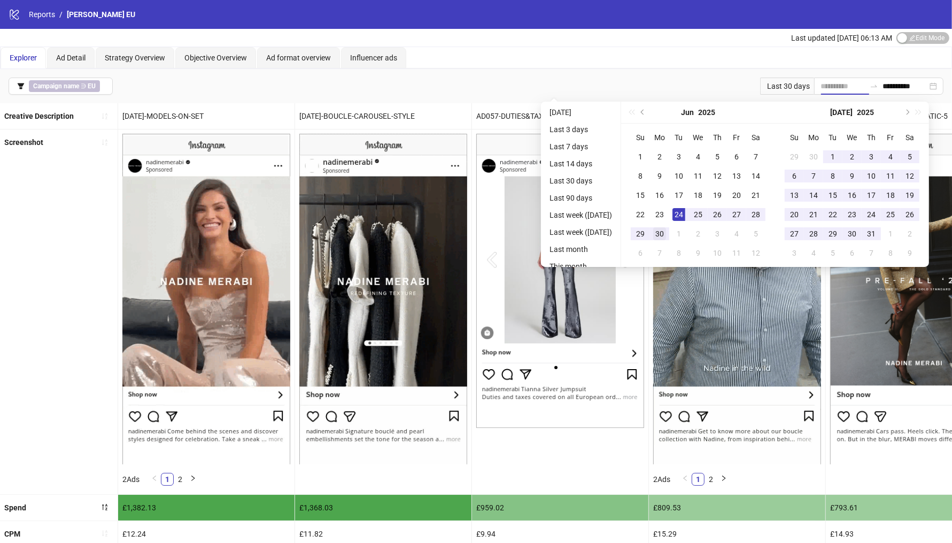
type input "**********"
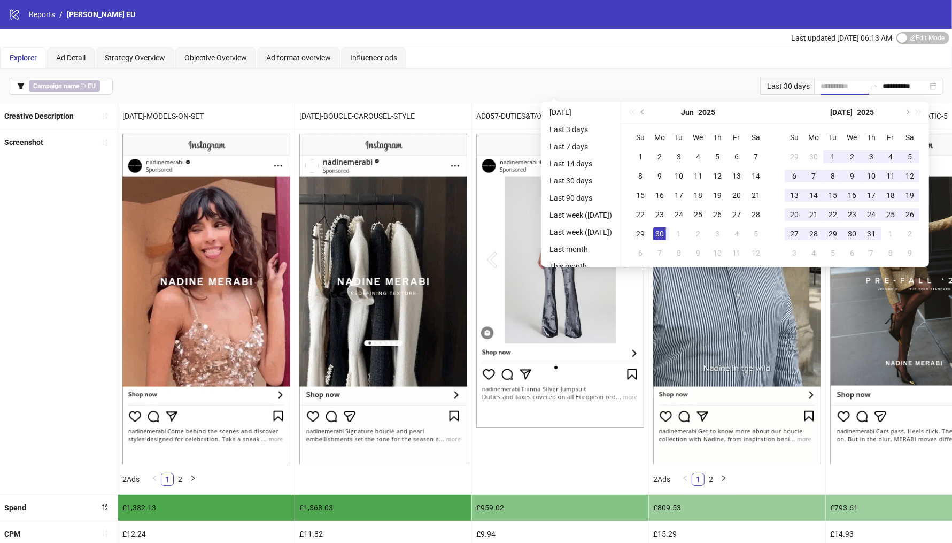
click at [666, 232] on div "30" at bounding box center [659, 233] width 13 height 13
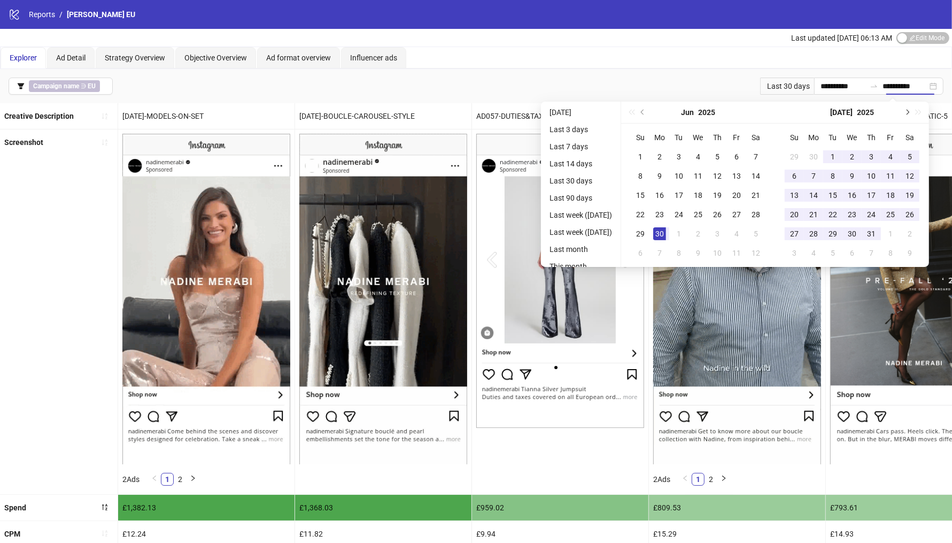
click at [913, 107] on button "Next month (PageDown)" at bounding box center [907, 112] width 12 height 21
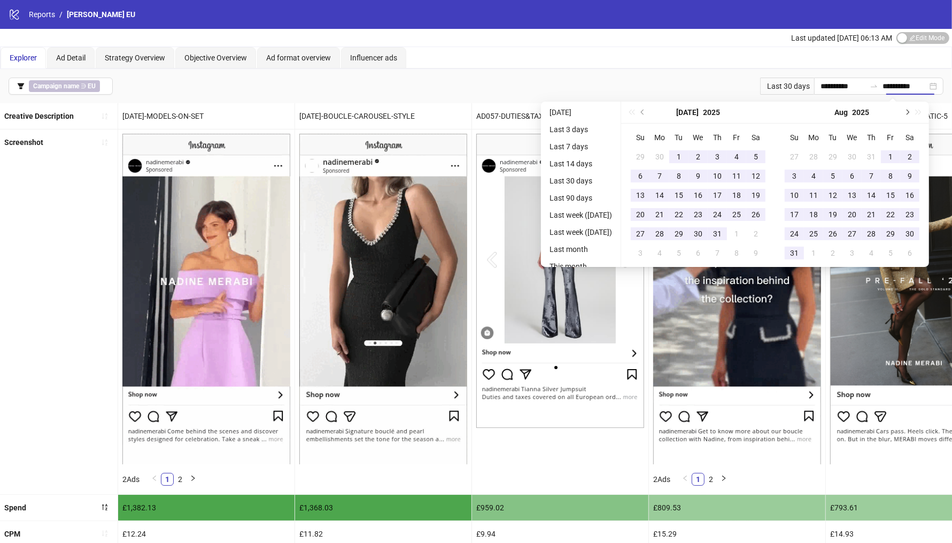
click at [913, 107] on button "Next month (PageDown)" at bounding box center [907, 112] width 12 height 21
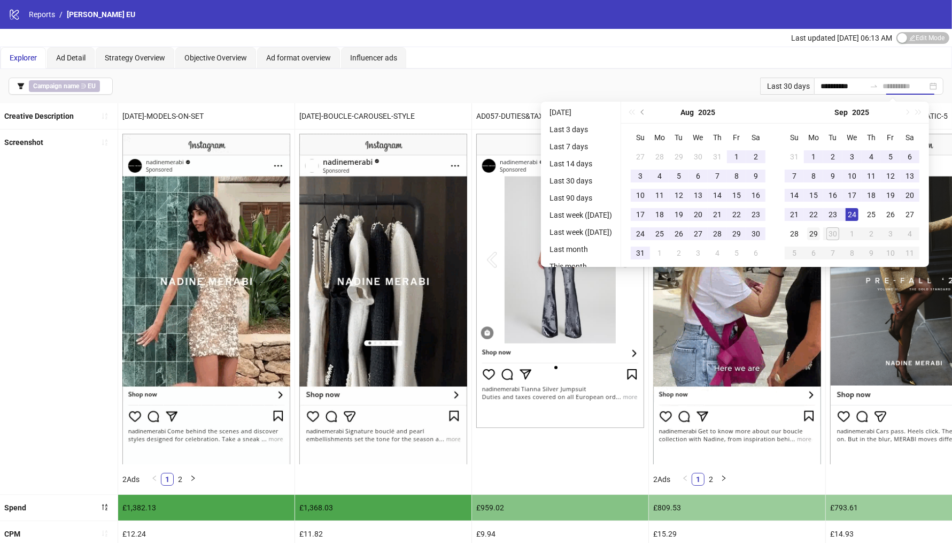
type input "**********"
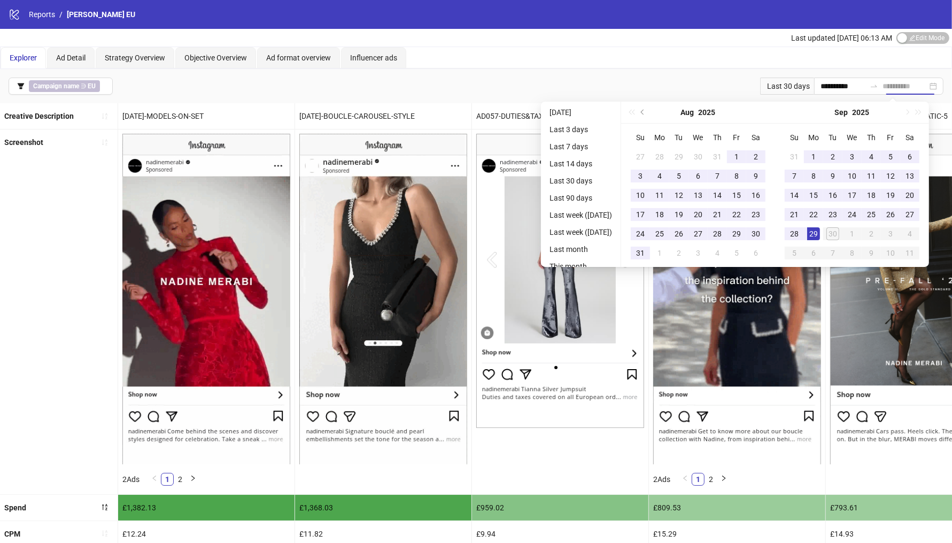
click at [820, 236] on div "29" at bounding box center [813, 233] width 13 height 13
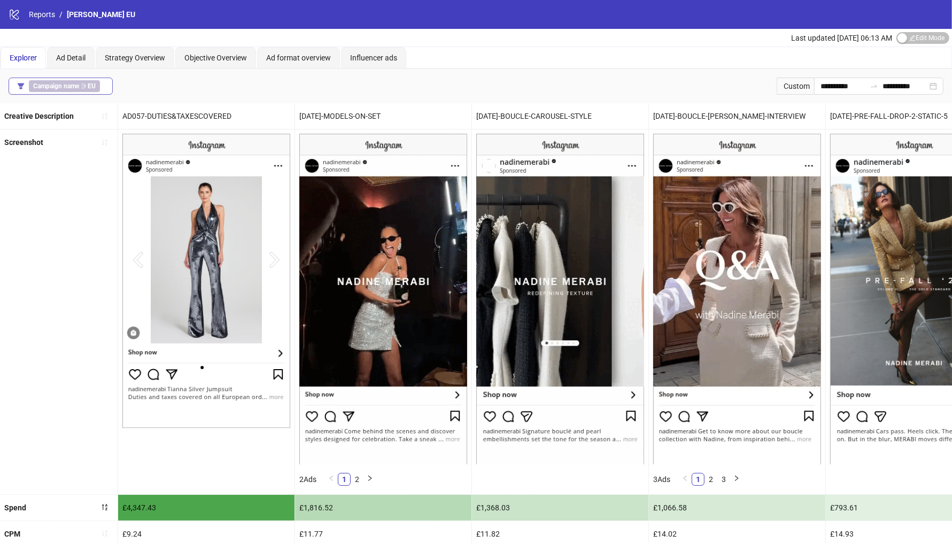
click at [58, 87] on b "Campaign name" at bounding box center [56, 85] width 46 height 7
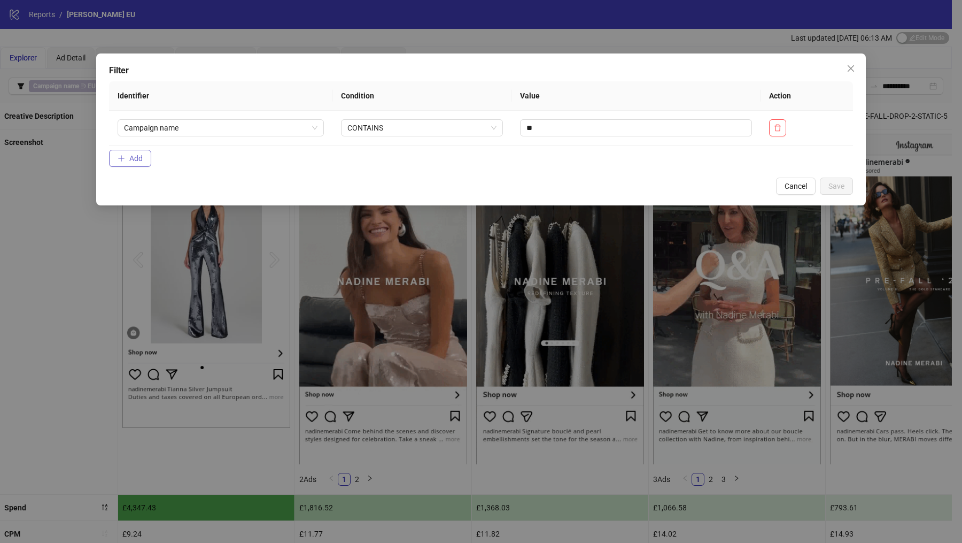
drag, startPoint x: 161, startPoint y: 165, endPoint x: 124, endPoint y: 161, distance: 37.6
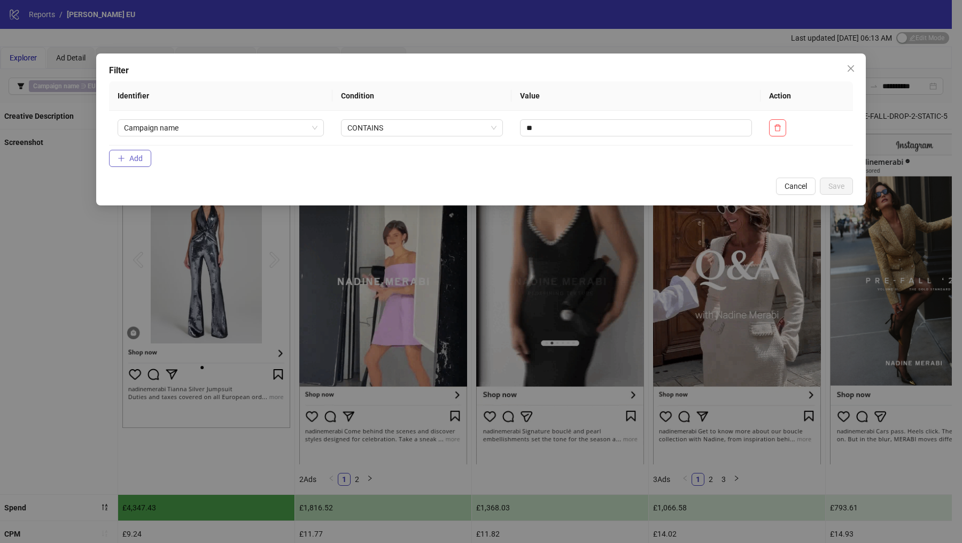
click at [161, 164] on form "Identifier Condition Value Action Campaign name CONTAINS ** Add" at bounding box center [481, 126] width 744 height 90
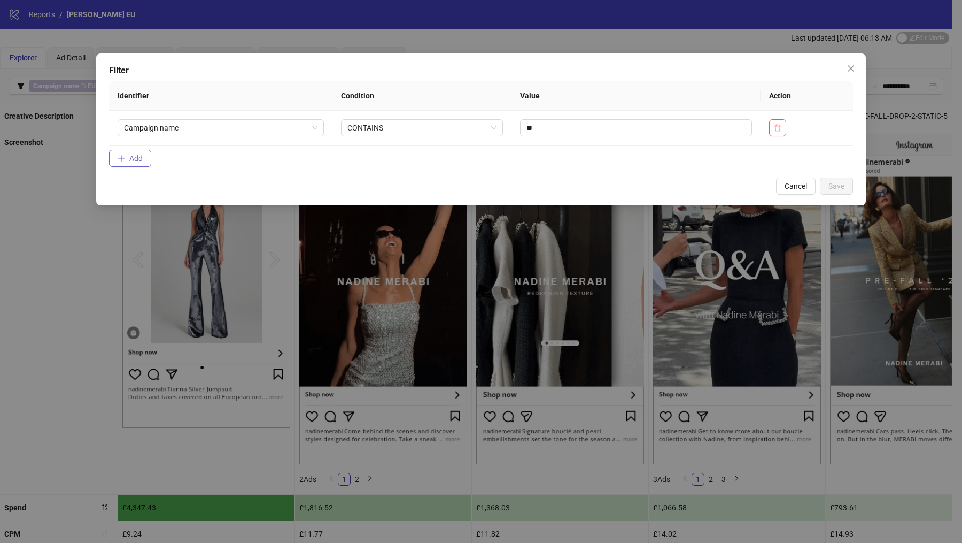
click at [124, 160] on icon "plus" at bounding box center [121, 158] width 7 height 7
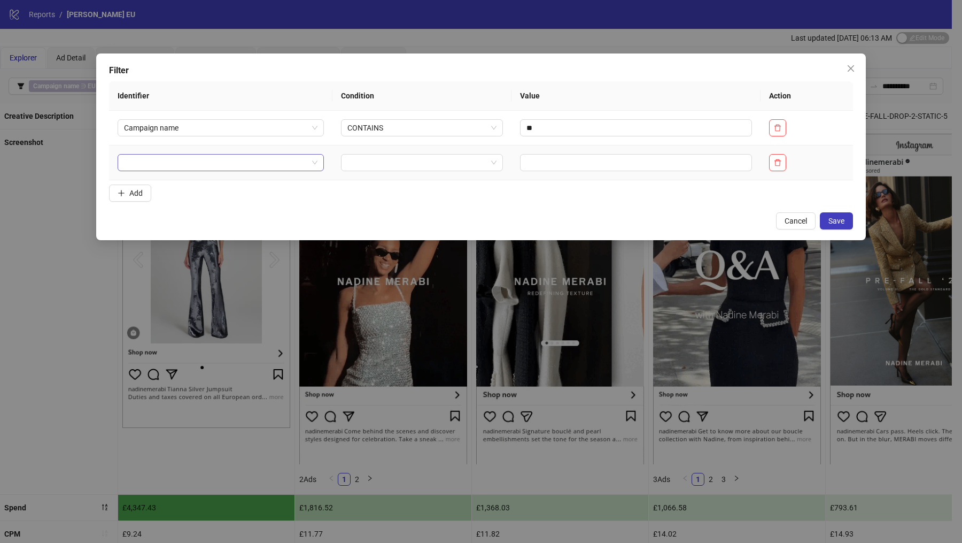
click at [163, 161] on input "search" at bounding box center [216, 163] width 184 height 16
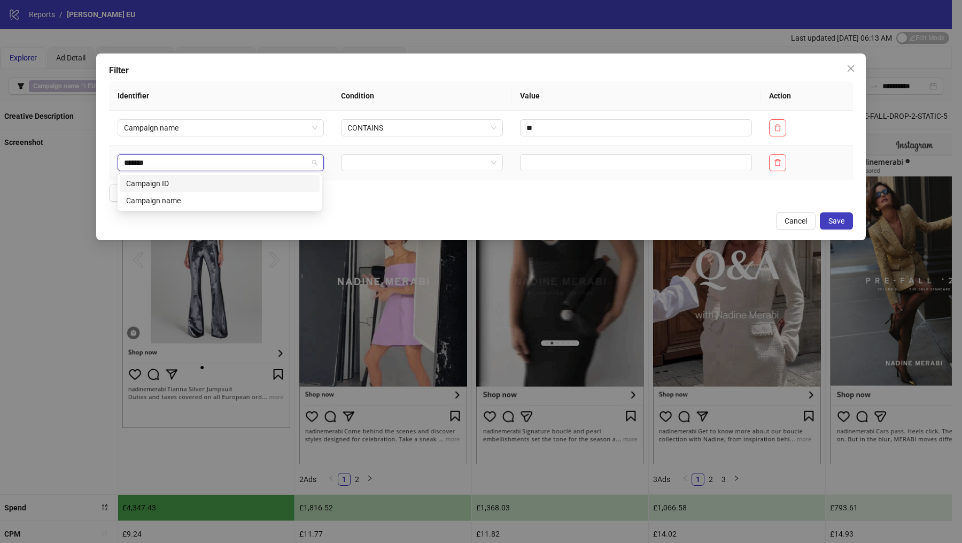
type input "********"
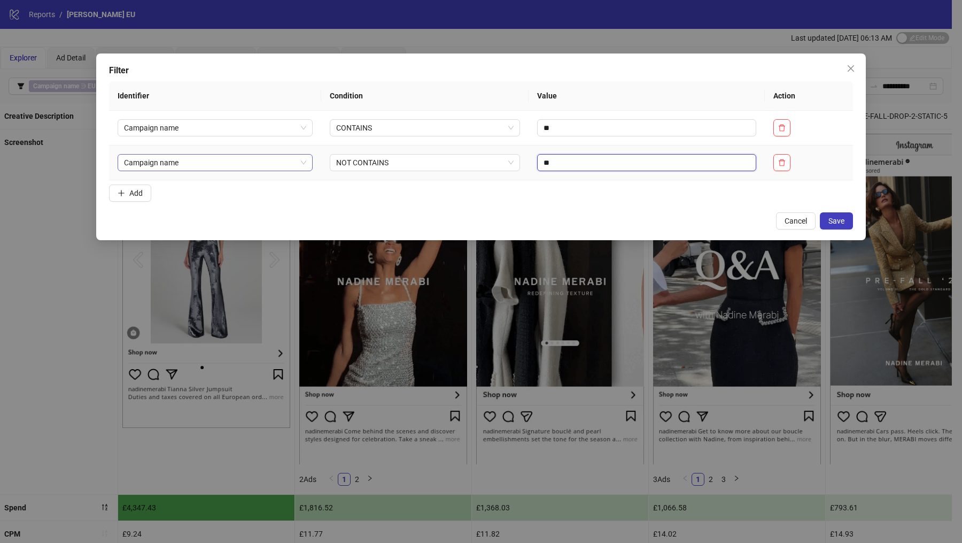
type input "*"
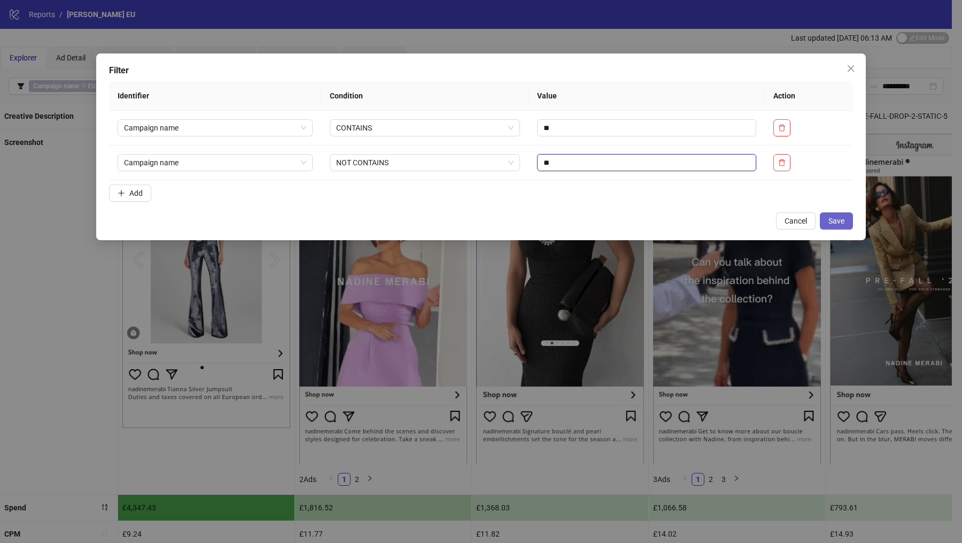
type input "**"
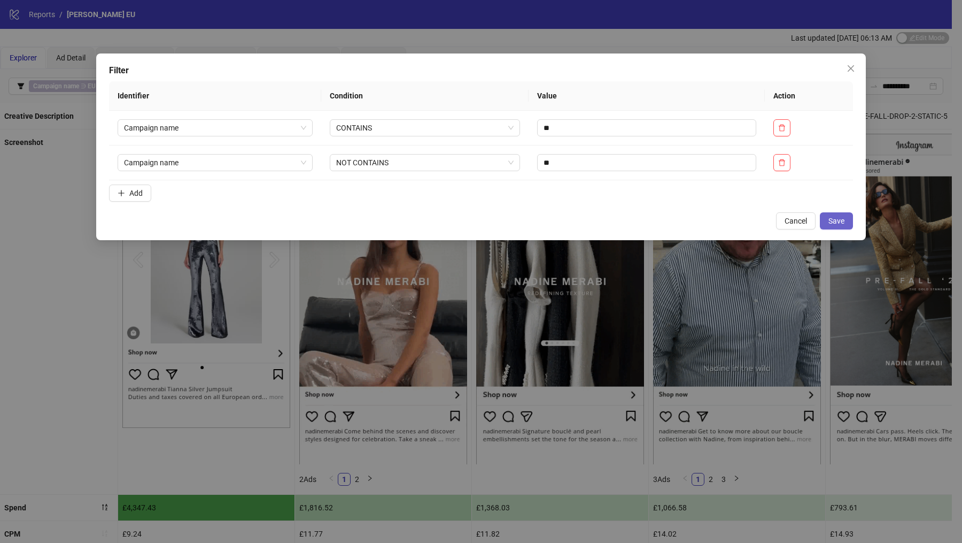
click at [841, 219] on span "Save" at bounding box center [837, 221] width 16 height 9
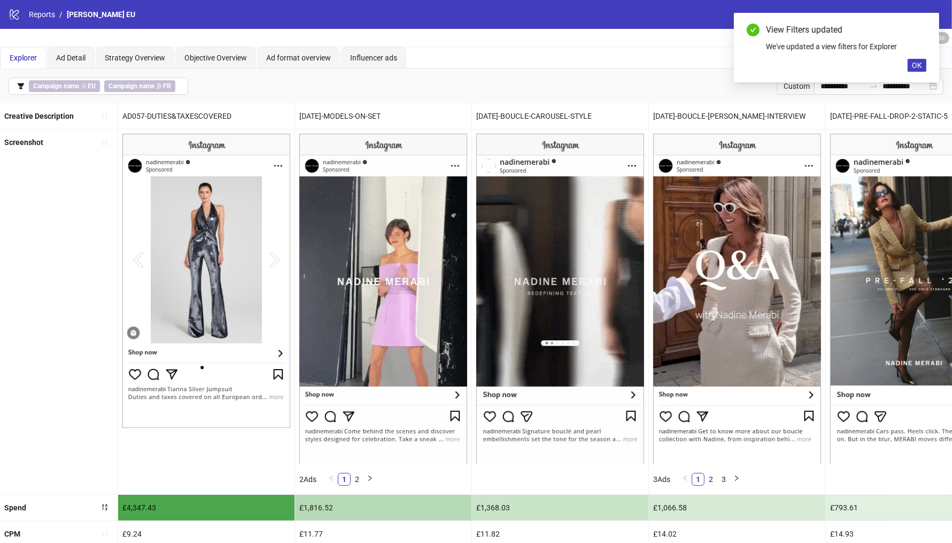
click at [907, 66] on div "View Filters updated We've updated a view filters for Explorer OK" at bounding box center [836, 48] width 205 height 70
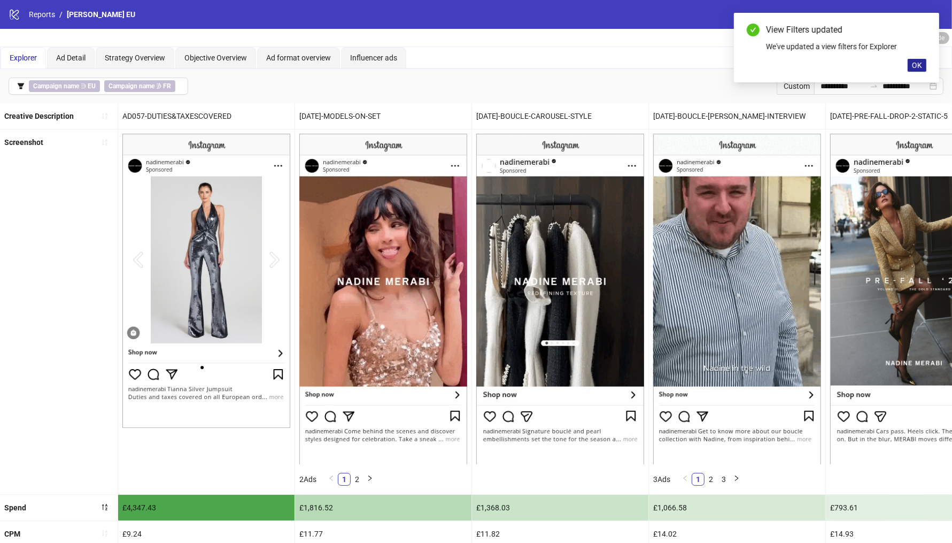
click at [912, 67] on button "OK" at bounding box center [917, 65] width 19 height 13
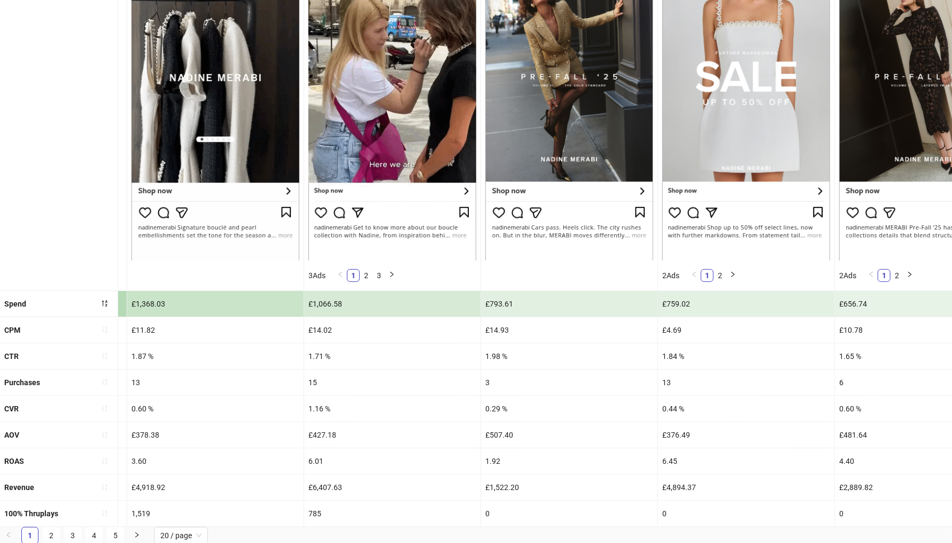
scroll to position [0, 351]
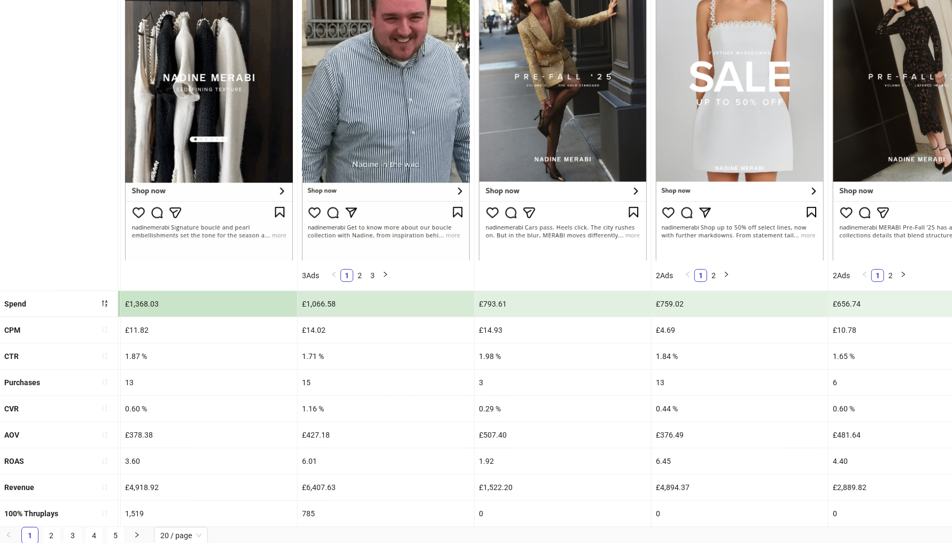
click at [307, 459] on div "6.01" at bounding box center [386, 461] width 176 height 26
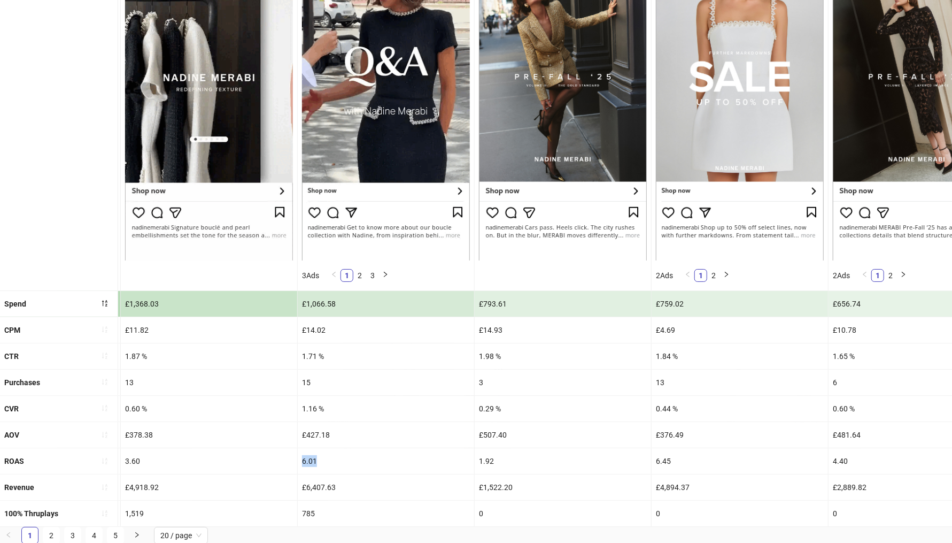
click at [307, 459] on div "6.01" at bounding box center [386, 461] width 176 height 26
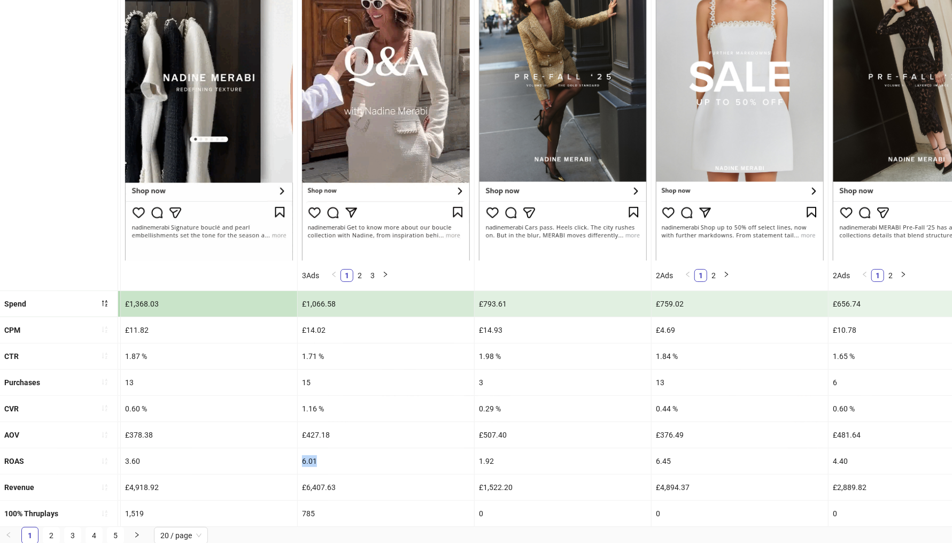
click at [307, 459] on div "6.01" at bounding box center [386, 461] width 176 height 26
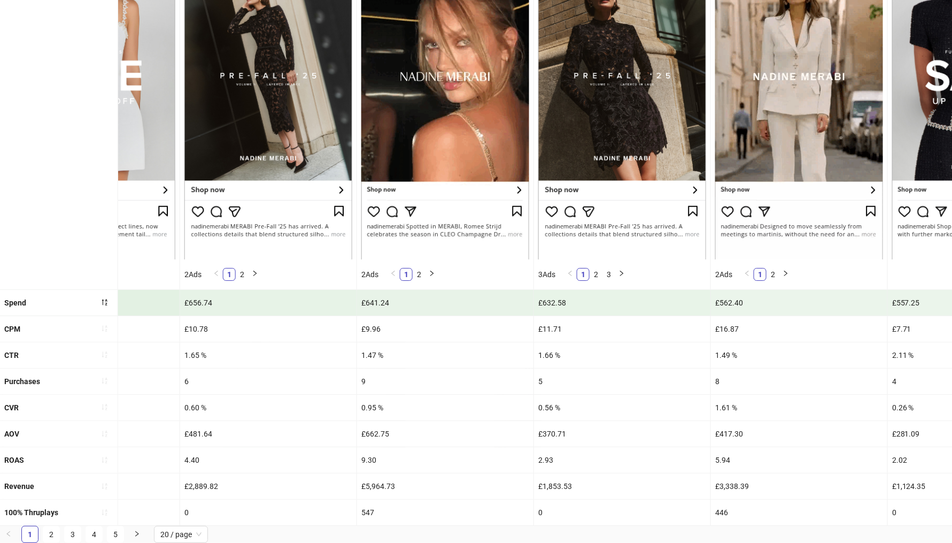
scroll to position [212, 0]
